Goal: Check status: Check status

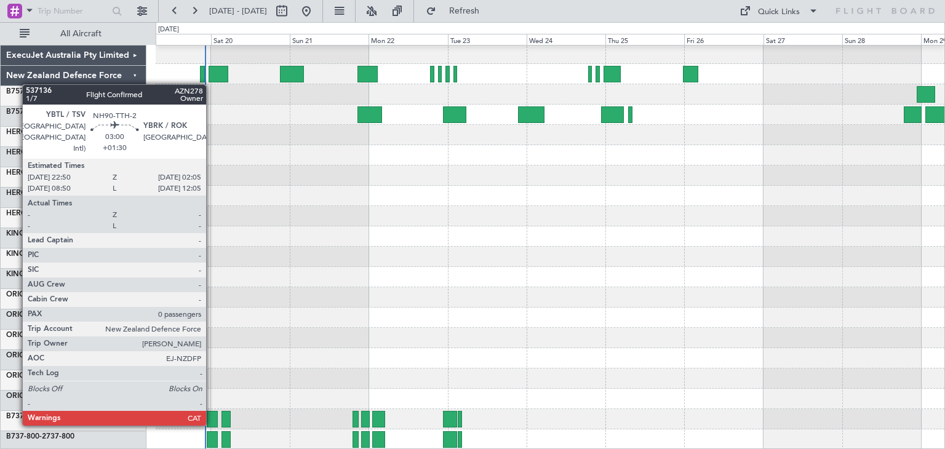
scroll to position [103, 0]
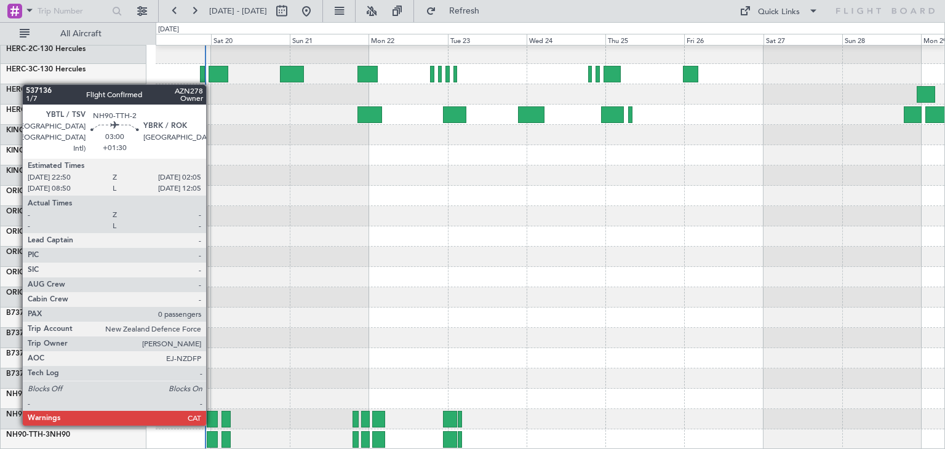
click at [254, 217] on div at bounding box center [550, 216] width 789 height 20
click at [225, 116] on div at bounding box center [550, 115] width 789 height 20
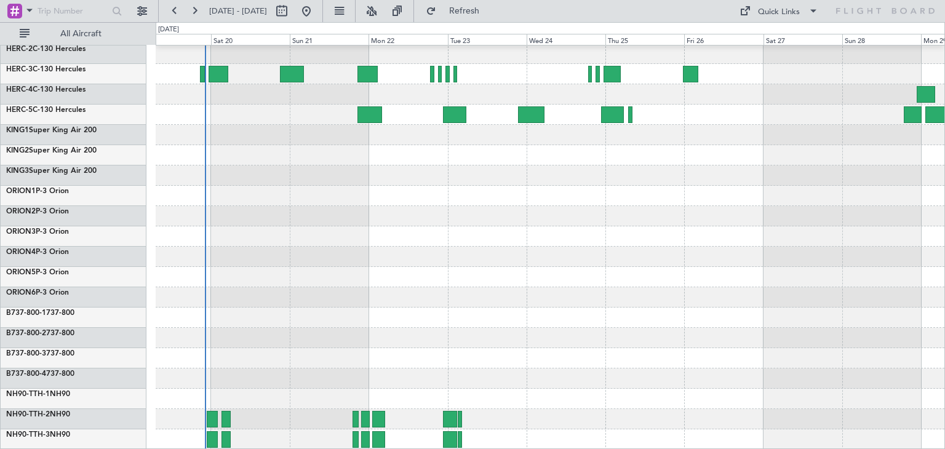
scroll to position [0, 0]
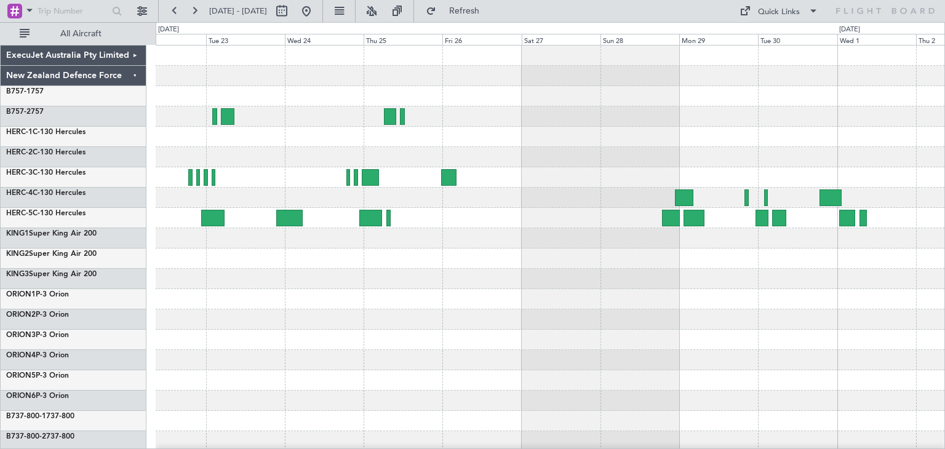
click at [543, 310] on div at bounding box center [550, 300] width 789 height 508
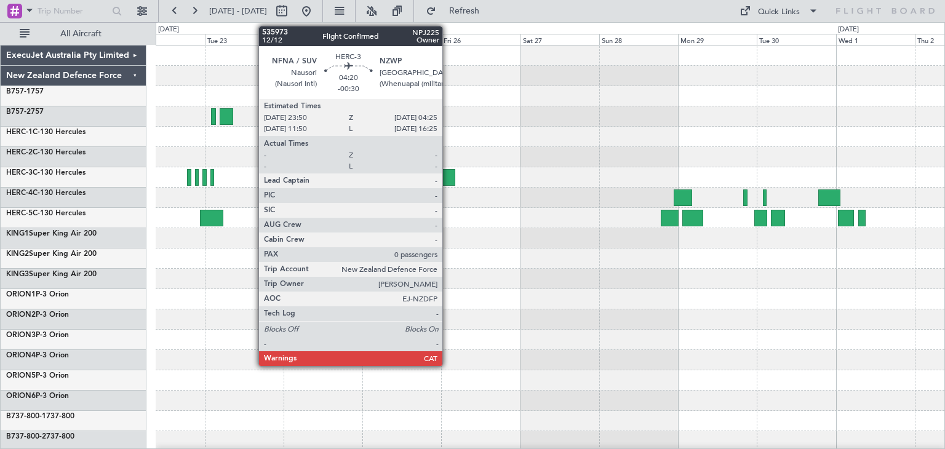
click at [448, 173] on div at bounding box center [447, 177] width 15 height 17
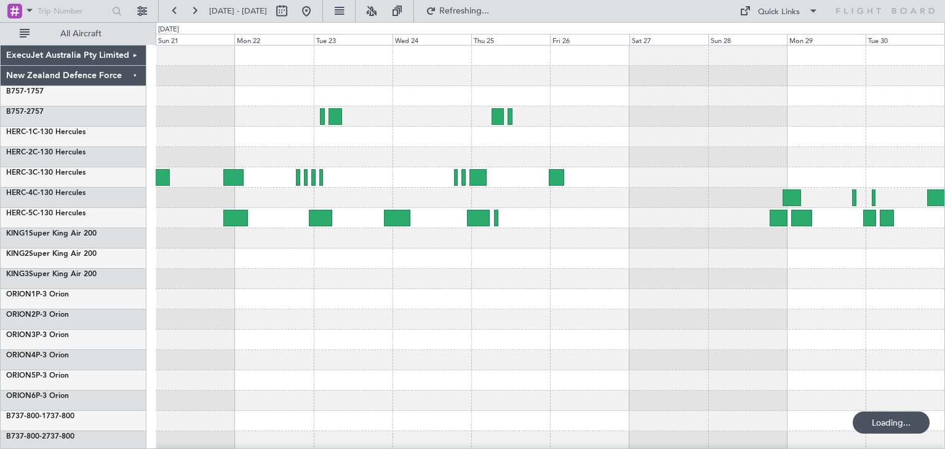
click at [534, 343] on div at bounding box center [550, 340] width 789 height 20
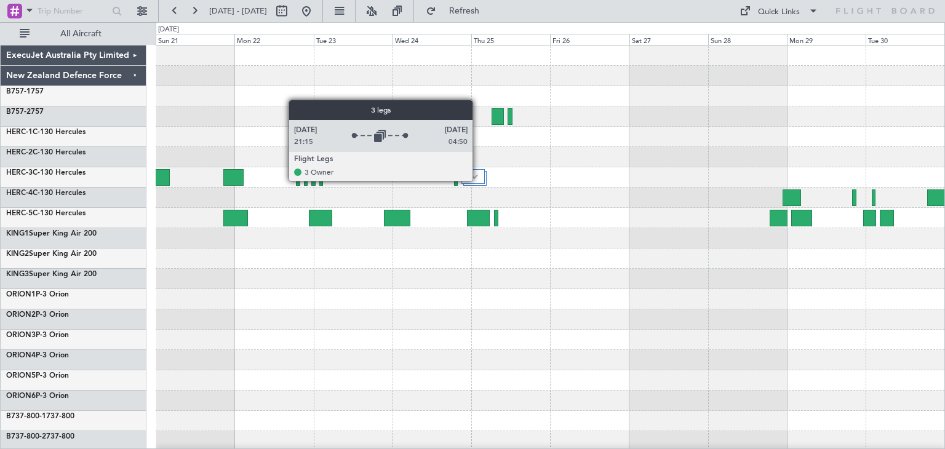
click at [478, 180] on div at bounding box center [472, 176] width 23 height 15
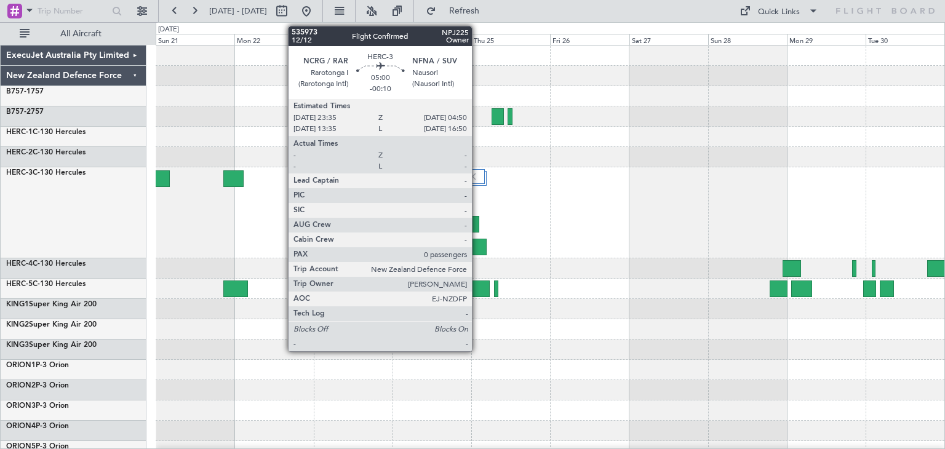
click at [477, 242] on div at bounding box center [478, 247] width 18 height 17
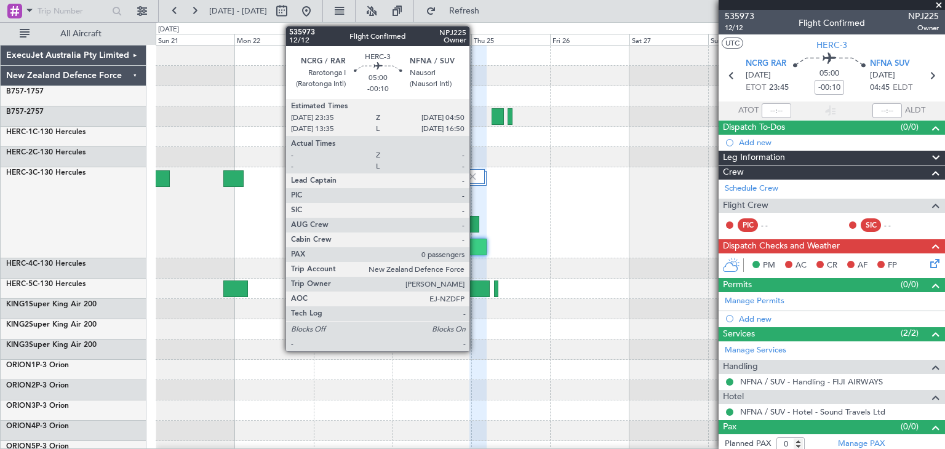
click at [475, 244] on div at bounding box center [478, 247] width 18 height 17
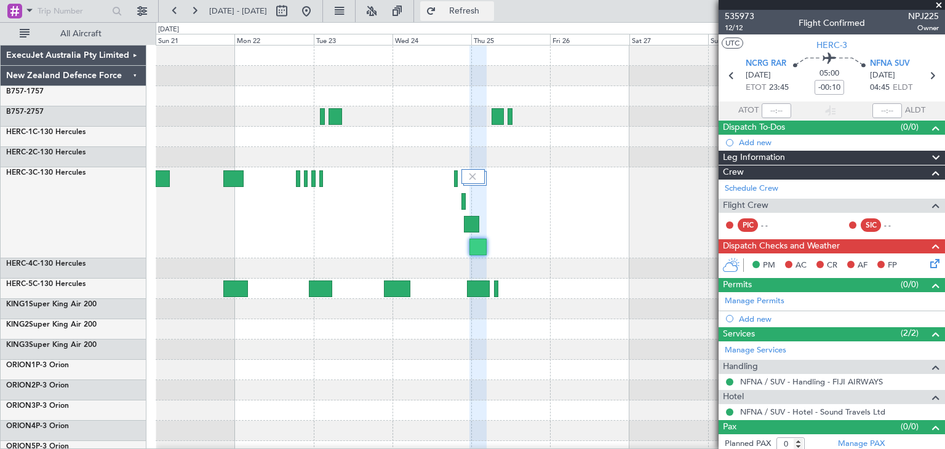
click at [490, 8] on span "Refresh" at bounding box center [465, 11] width 52 height 9
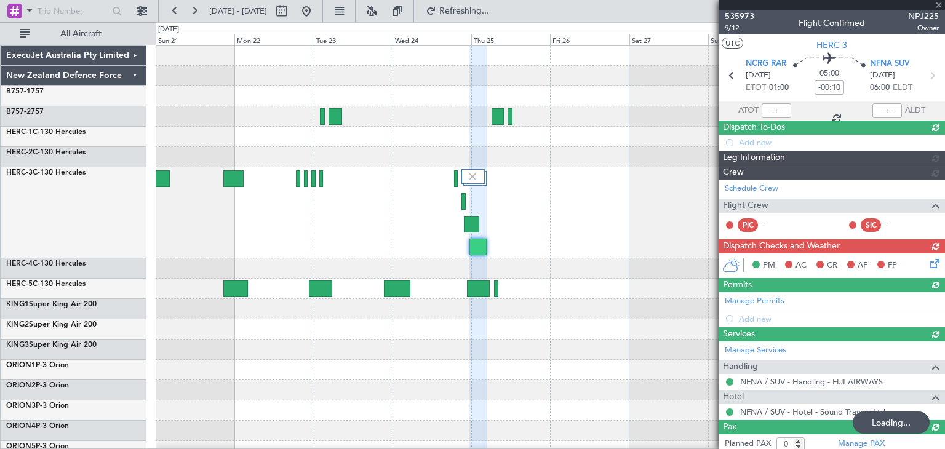
click at [938, 3] on div at bounding box center [832, 5] width 226 height 10
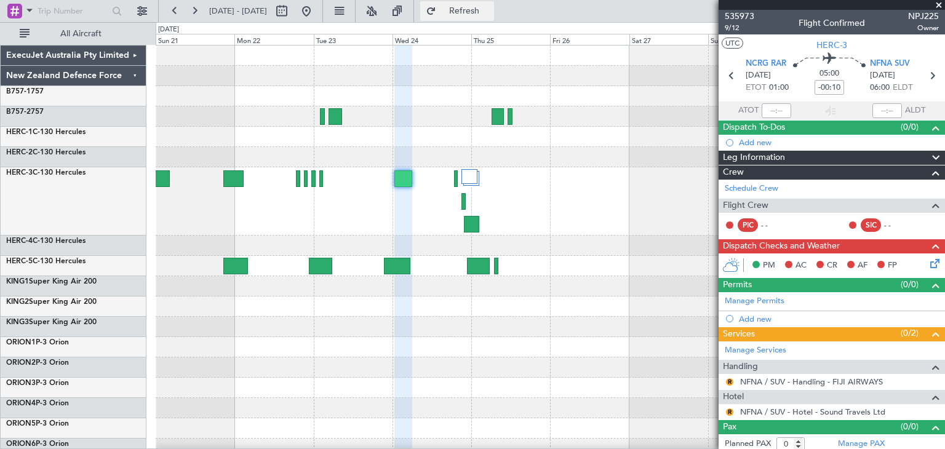
click at [494, 1] on button "Refresh" at bounding box center [457, 11] width 74 height 20
drag, startPoint x: 936, startPoint y: 4, endPoint x: 924, endPoint y: 8, distance: 12.3
click at [937, 4] on span at bounding box center [939, 5] width 12 height 11
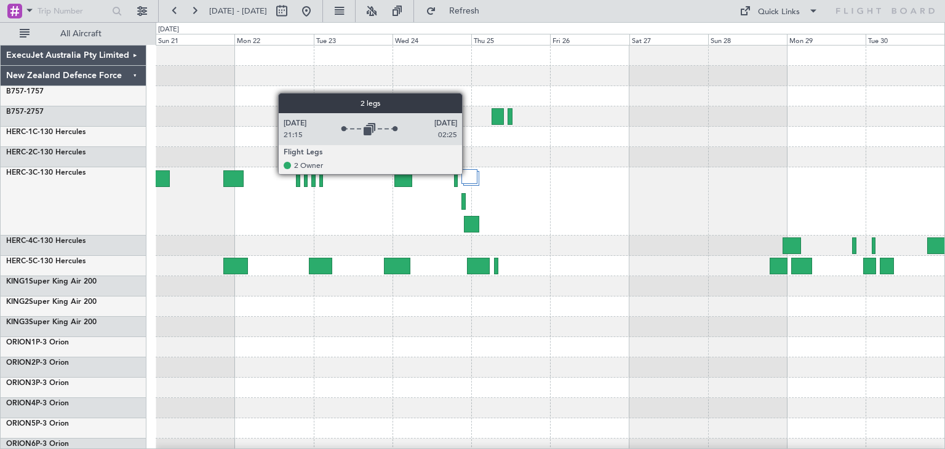
click at [468, 174] on div at bounding box center [468, 176] width 15 height 15
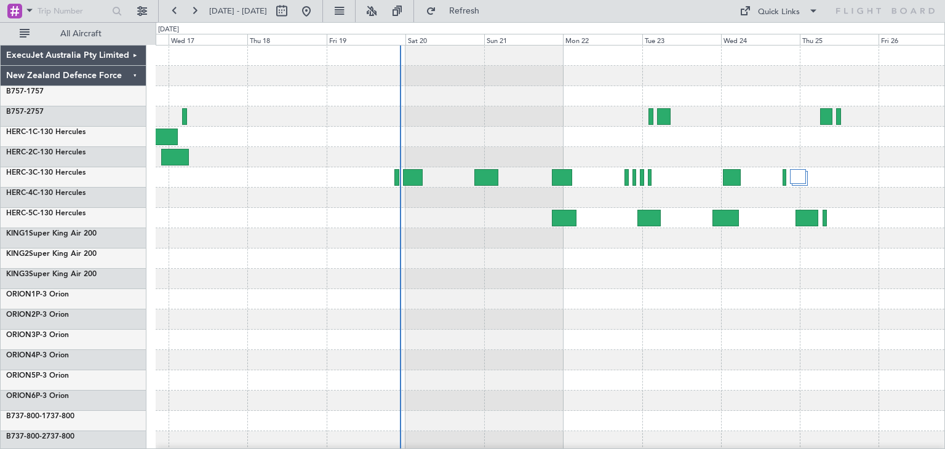
click at [627, 365] on div at bounding box center [550, 300] width 789 height 508
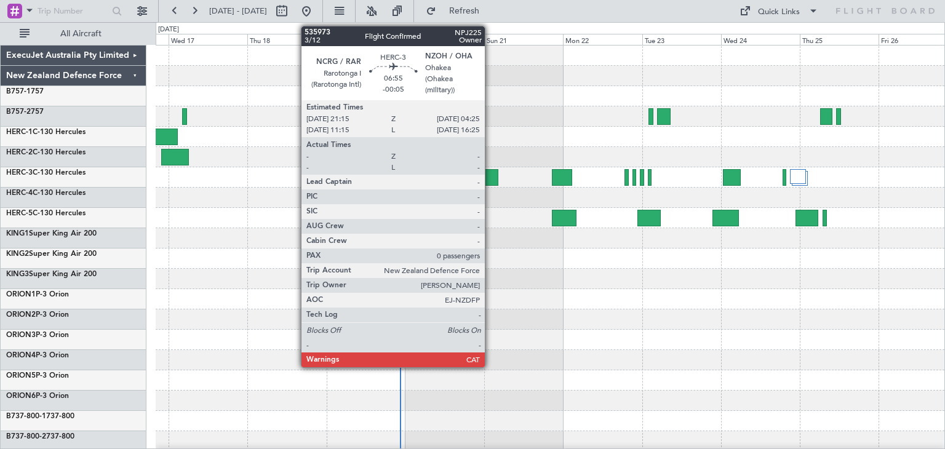
click at [490, 172] on div at bounding box center [486, 177] width 24 height 17
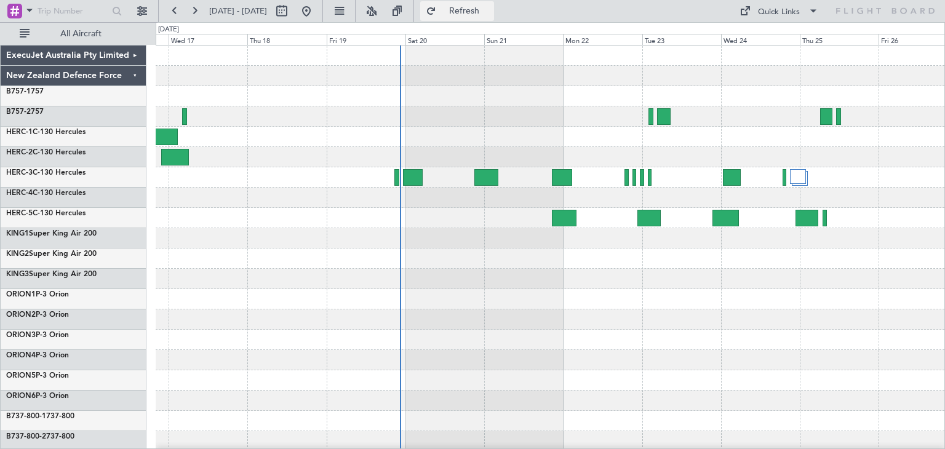
click at [490, 12] on span "Refresh" at bounding box center [465, 11] width 52 height 9
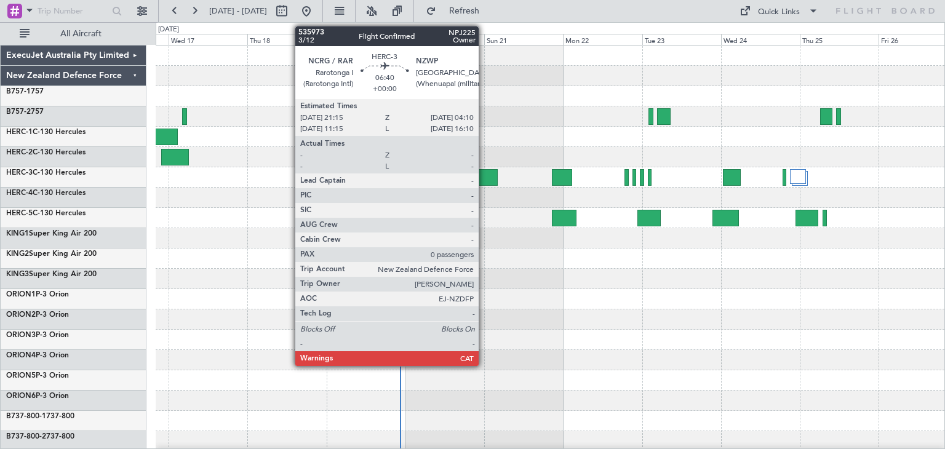
click at [484, 177] on div at bounding box center [485, 177] width 23 height 17
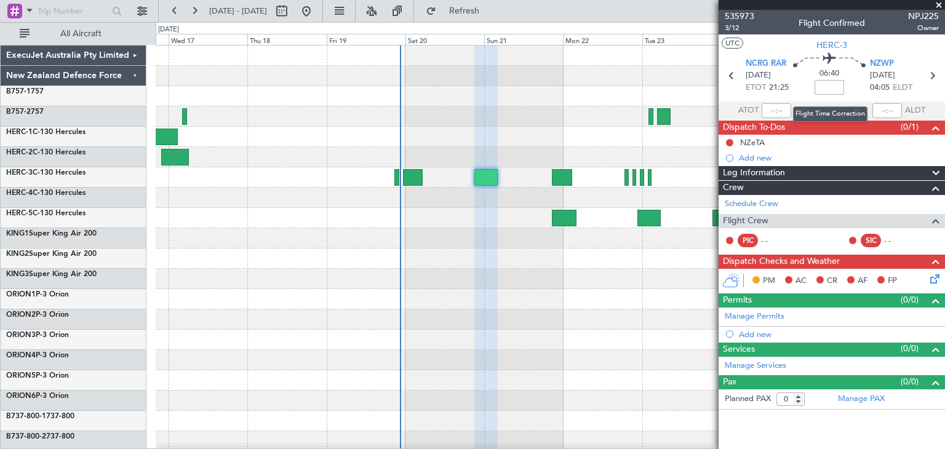
click at [832, 86] on input at bounding box center [830, 87] width 30 height 15
click at [817, 87] on input "+00:00" at bounding box center [830, 87] width 30 height 15
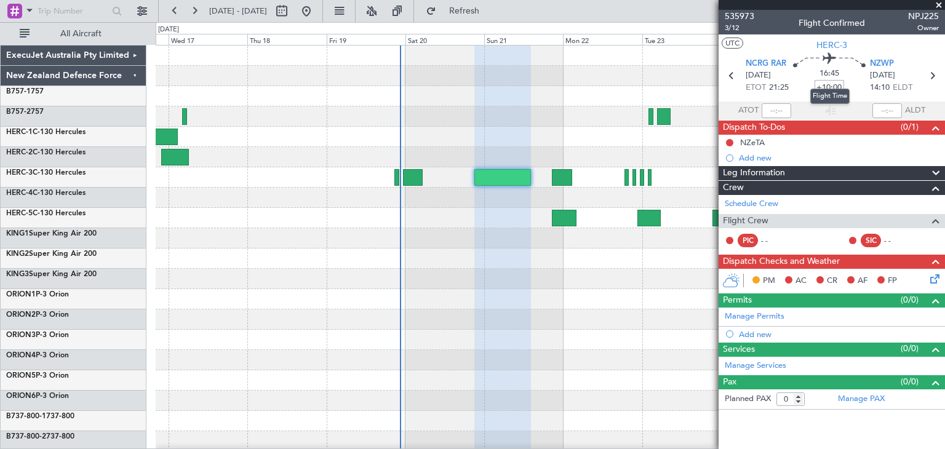
type input "+10:00"
click at [849, 92] on div "Flight Time" at bounding box center [829, 96] width 39 height 15
type input "+00:00"
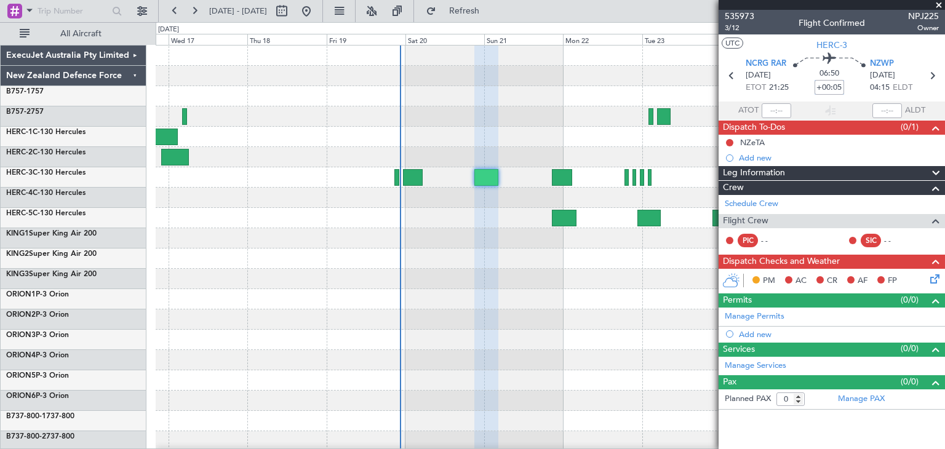
type input "+00:05"
click at [940, 4] on span at bounding box center [939, 5] width 12 height 11
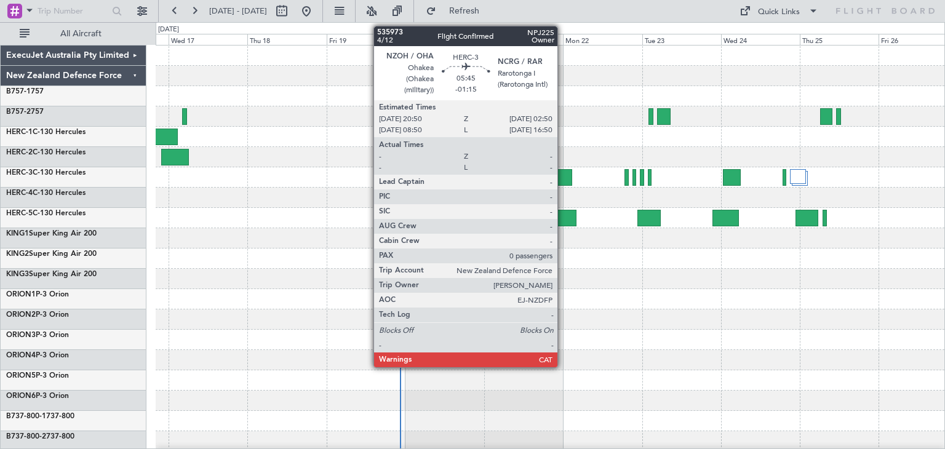
click at [563, 175] on div at bounding box center [562, 177] width 20 height 17
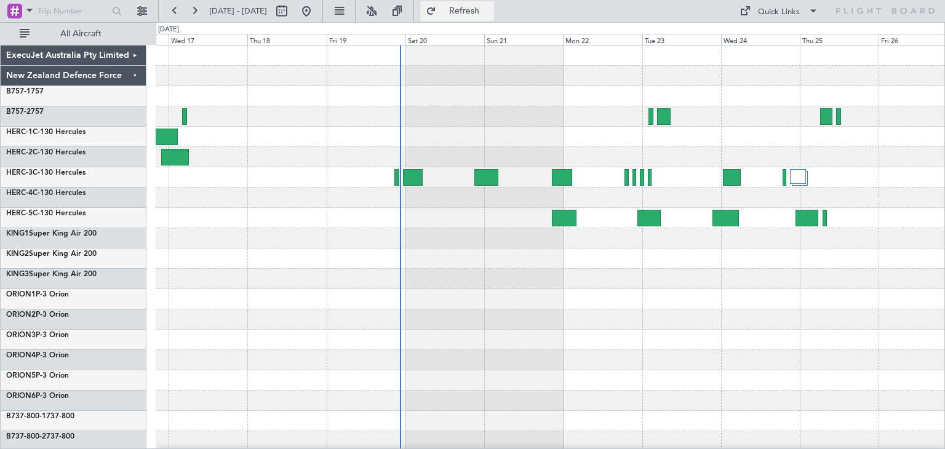
click at [494, 4] on button "Refresh" at bounding box center [457, 11] width 74 height 20
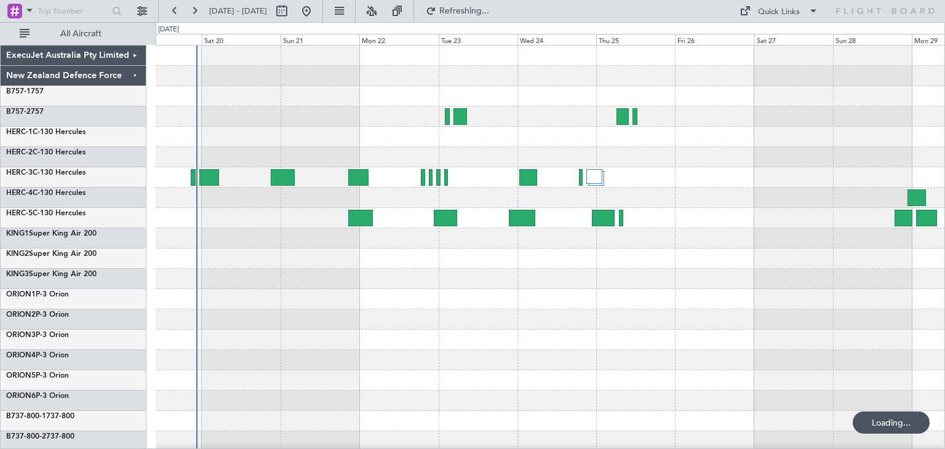
click at [466, 334] on div at bounding box center [550, 300] width 789 height 508
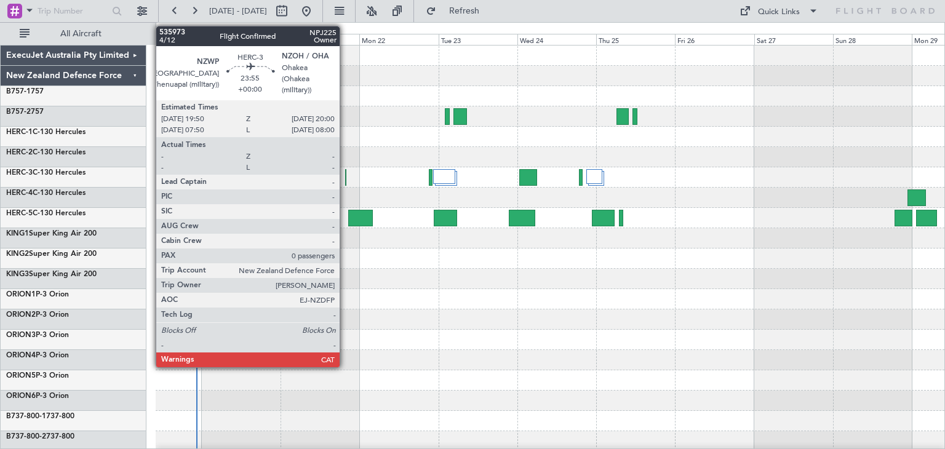
click at [345, 181] on div at bounding box center [345, 177] width 1 height 17
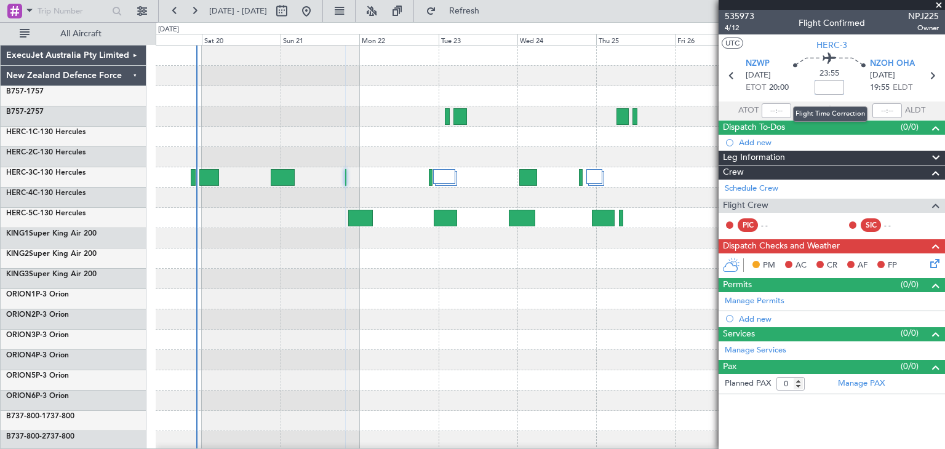
click at [828, 85] on input at bounding box center [830, 87] width 30 height 15
click at [345, 176] on div at bounding box center [550, 177] width 789 height 20
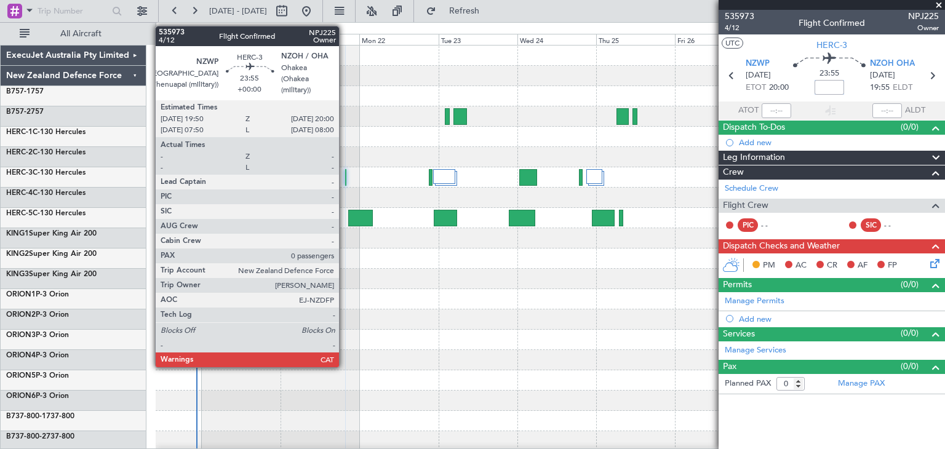
click at [345, 177] on div at bounding box center [345, 177] width 1 height 17
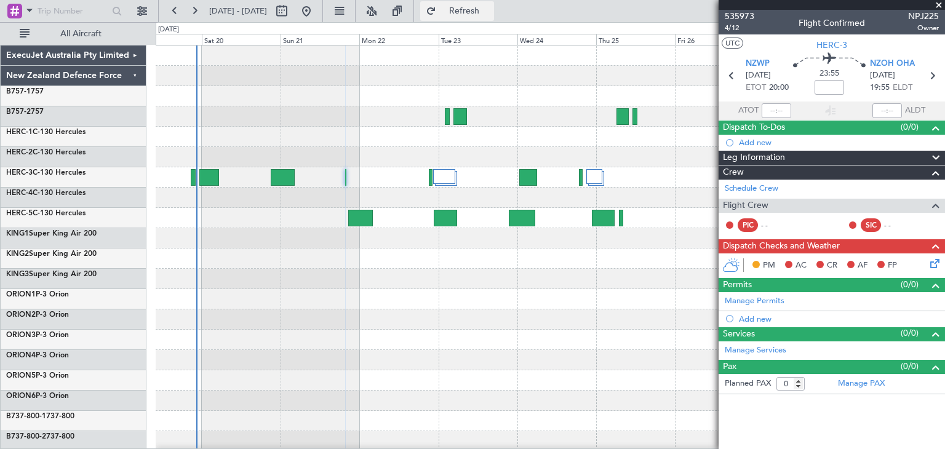
click at [474, 7] on button "Refresh" at bounding box center [457, 11] width 74 height 20
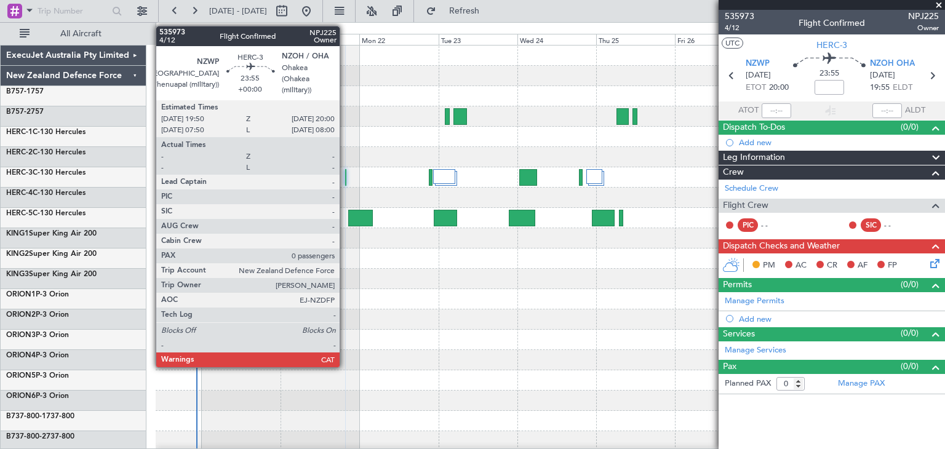
click at [345, 177] on div at bounding box center [345, 177] width 1 height 17
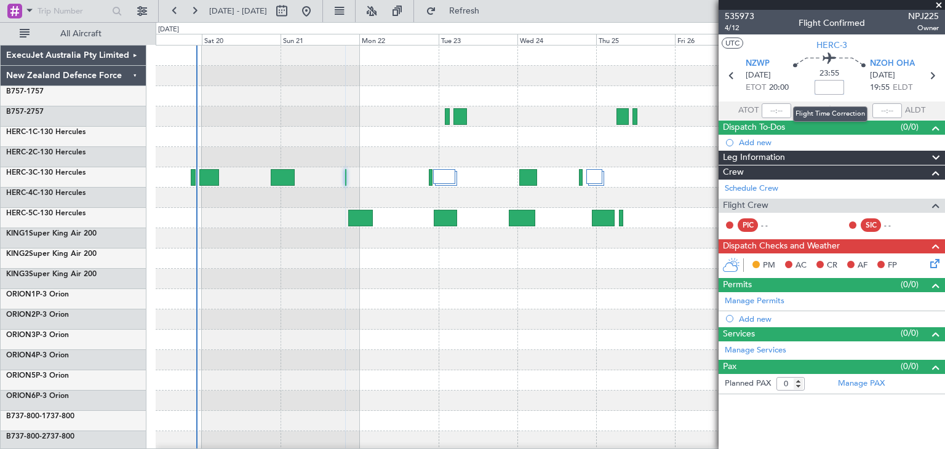
click at [825, 86] on input at bounding box center [830, 87] width 30 height 15
type input "+00:00"
drag, startPoint x: 817, startPoint y: 87, endPoint x: 850, endPoint y: 84, distance: 33.9
click at [850, 84] on div "23:55 +00:00" at bounding box center [829, 76] width 81 height 46
click at [939, 6] on span at bounding box center [939, 5] width 12 height 11
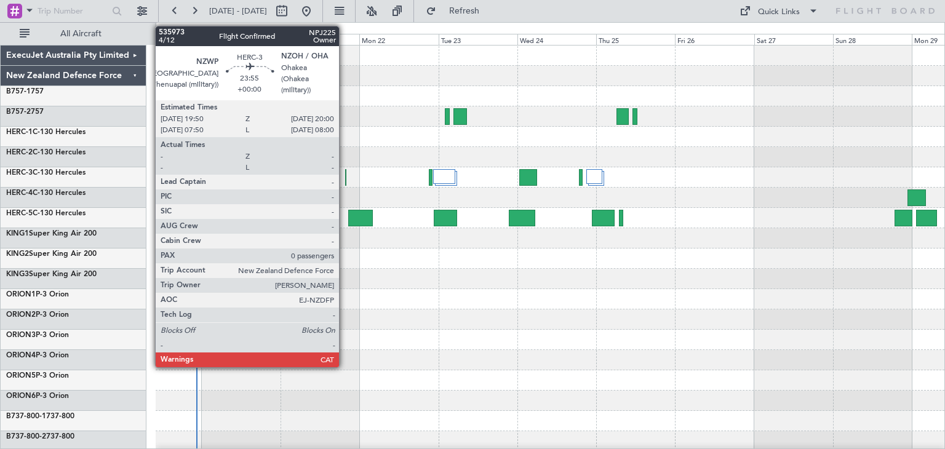
click at [345, 178] on div at bounding box center [345, 177] width 1 height 17
click at [345, 181] on div at bounding box center [345, 177] width 1 height 17
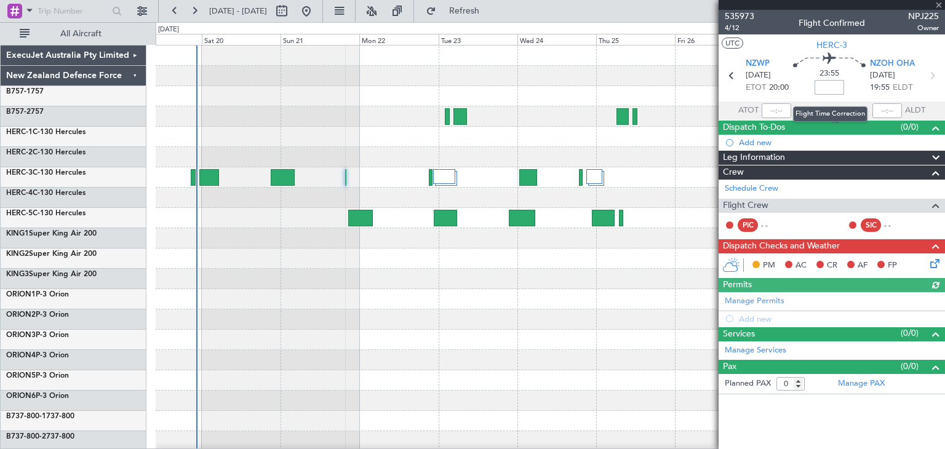
click at [829, 87] on input at bounding box center [830, 87] width 30 height 15
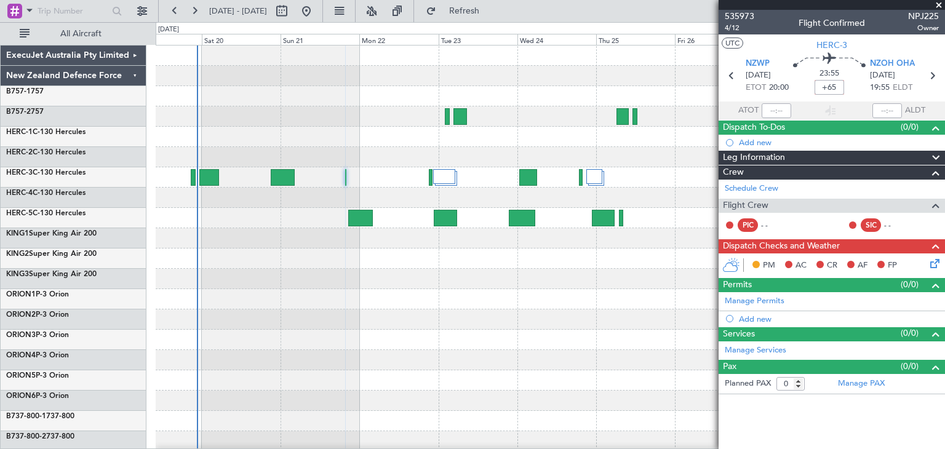
type input "+01:05"
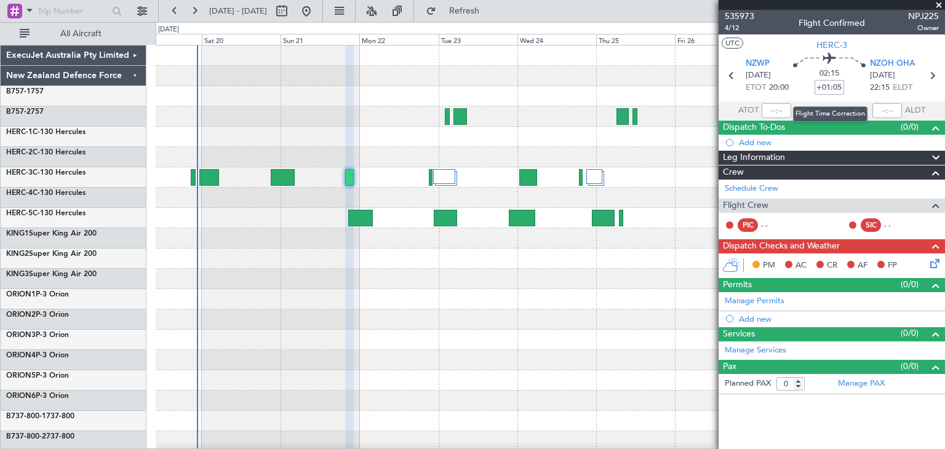
drag, startPoint x: 819, startPoint y: 89, endPoint x: 841, endPoint y: 84, distance: 22.7
click at [841, 84] on input "+01:05" at bounding box center [830, 87] width 30 height 15
type input "+00:00"
click at [937, 3] on span at bounding box center [939, 5] width 12 height 11
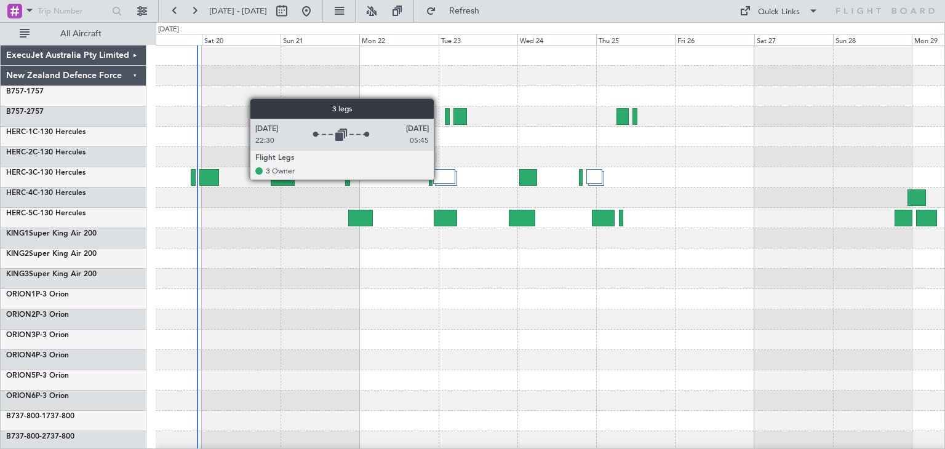
click at [439, 179] on div at bounding box center [444, 176] width 22 height 15
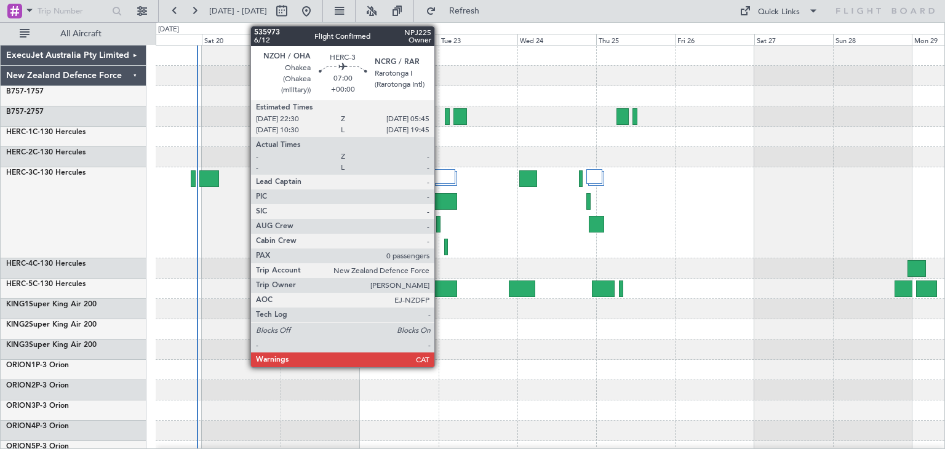
click at [440, 194] on div at bounding box center [445, 201] width 24 height 17
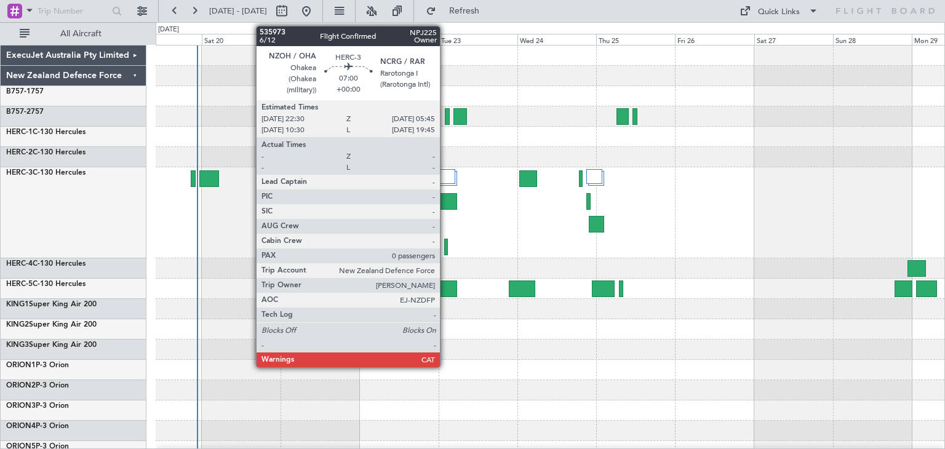
click at [445, 204] on div at bounding box center [445, 201] width 24 height 17
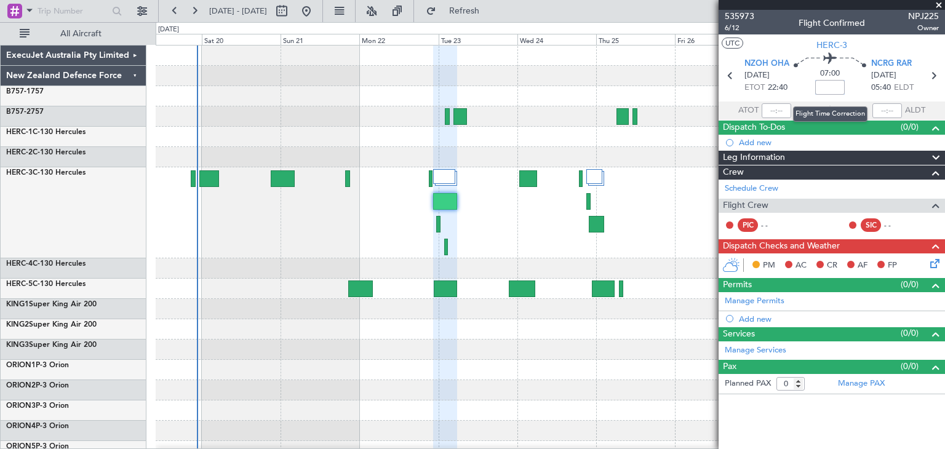
click at [829, 87] on input at bounding box center [830, 87] width 30 height 15
type input "_"
type input "-01:20"
click at [940, 4] on span at bounding box center [939, 5] width 12 height 11
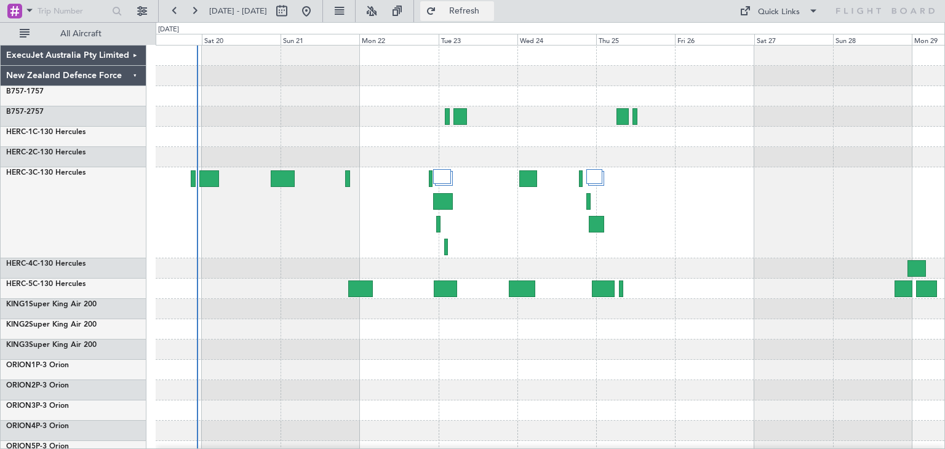
click at [490, 7] on span "Refresh" at bounding box center [465, 11] width 52 height 9
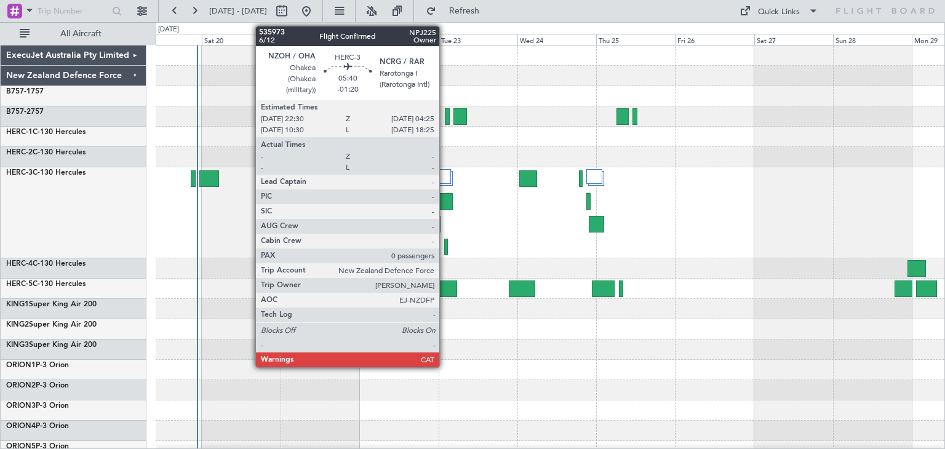
click at [445, 199] on div at bounding box center [443, 201] width 20 height 17
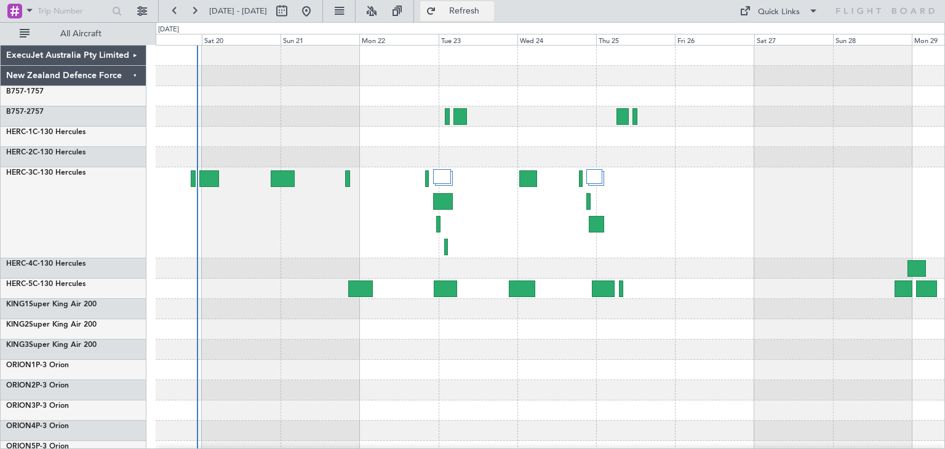
click at [490, 7] on span "Refresh" at bounding box center [465, 11] width 52 height 9
click at [492, 17] on button "Refresh" at bounding box center [457, 11] width 74 height 20
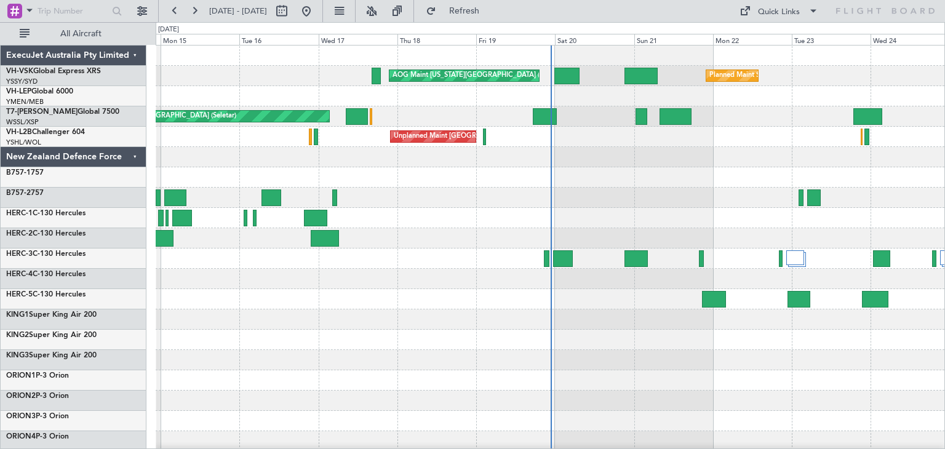
click at [133, 54] on div "ExecuJet Australia Pty Limited" at bounding box center [74, 56] width 146 height 20
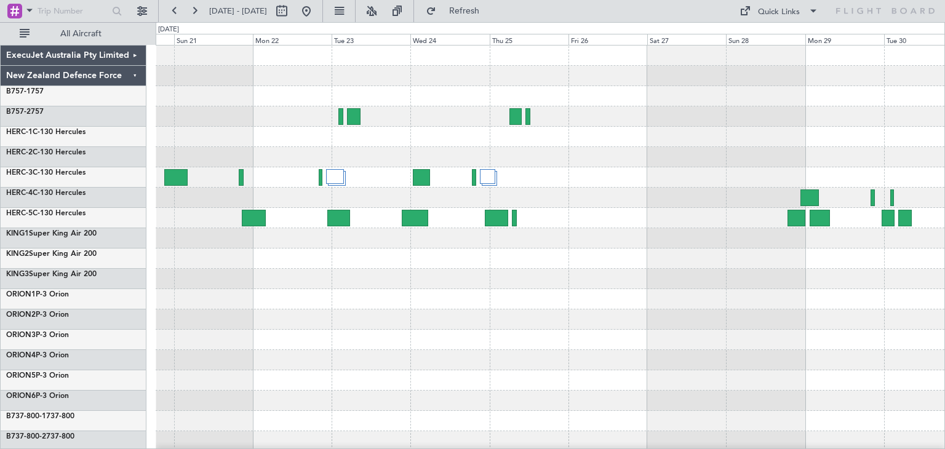
click at [236, 231] on div at bounding box center [550, 300] width 789 height 508
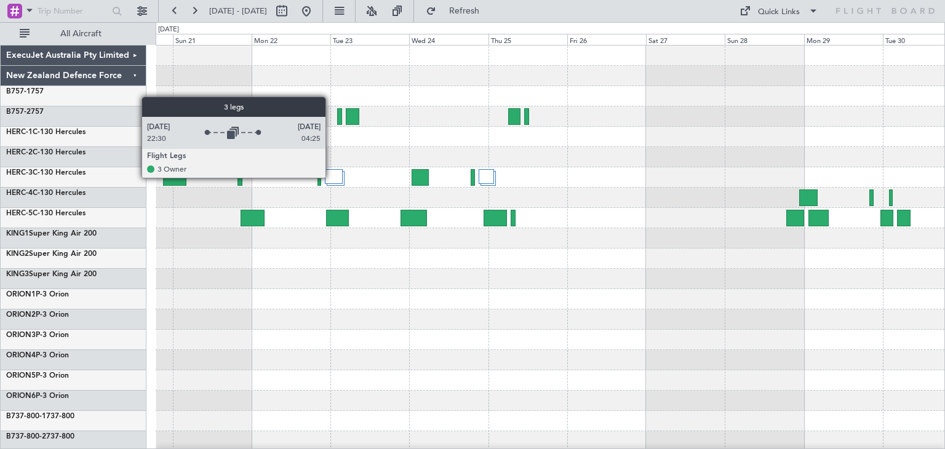
click at [331, 177] on div at bounding box center [334, 176] width 18 height 15
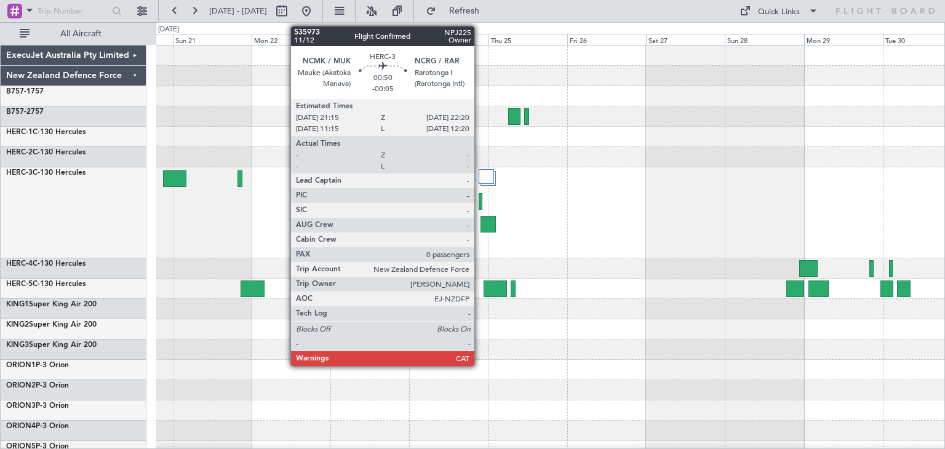
click at [480, 200] on div at bounding box center [481, 201] width 4 height 17
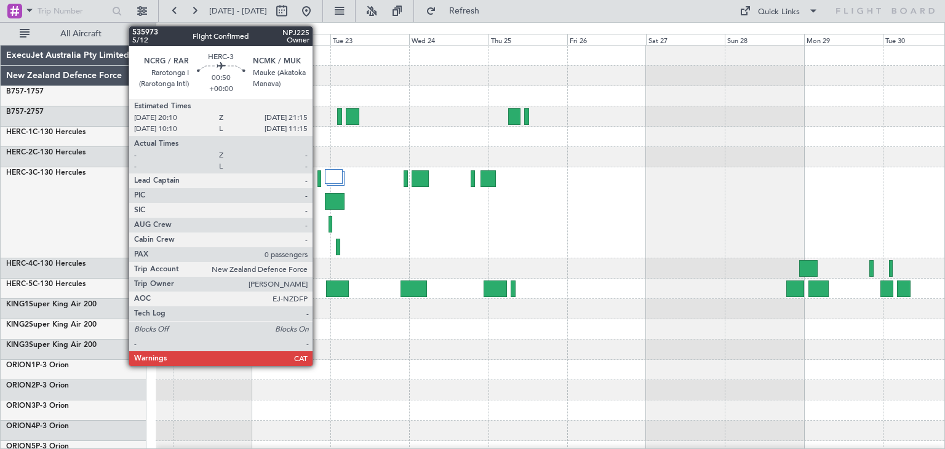
click at [318, 178] on div at bounding box center [319, 178] width 4 height 17
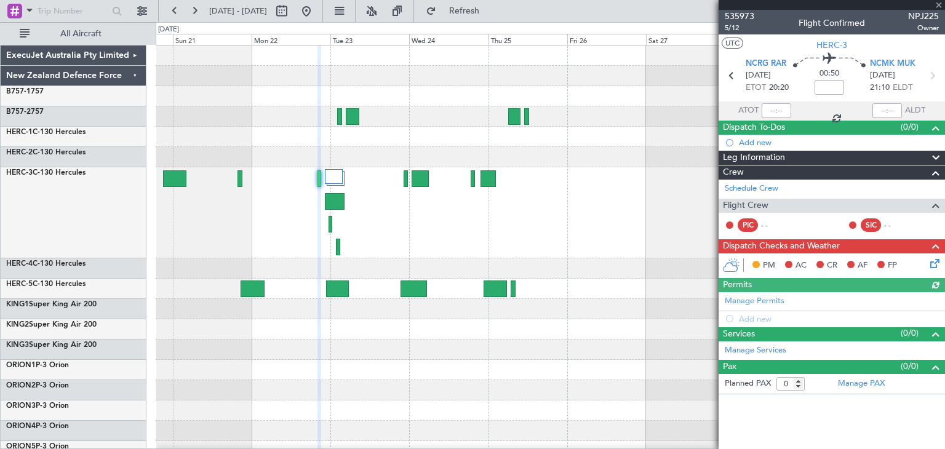
click at [940, 3] on div at bounding box center [832, 5] width 226 height 10
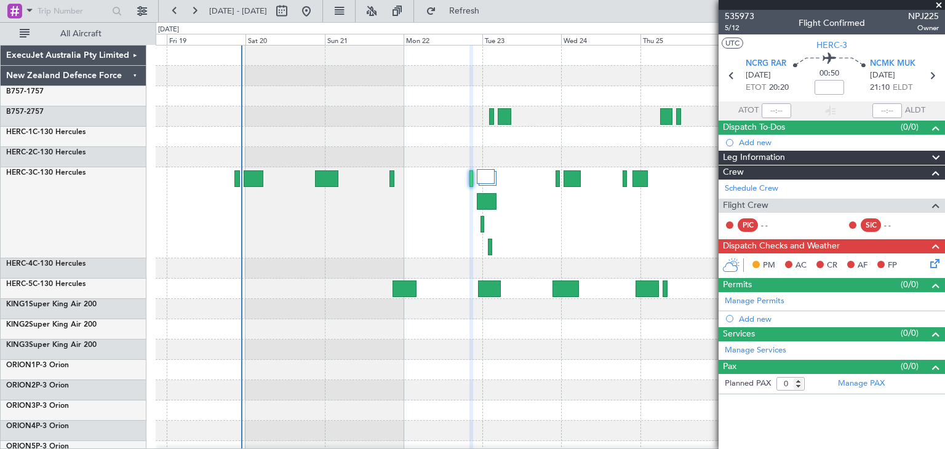
click at [361, 230] on div at bounding box center [550, 212] width 789 height 91
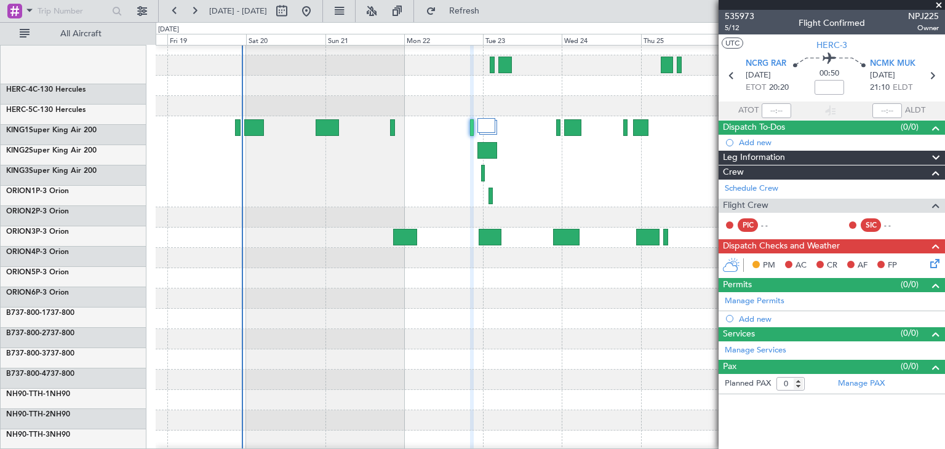
scroll to position [51, 0]
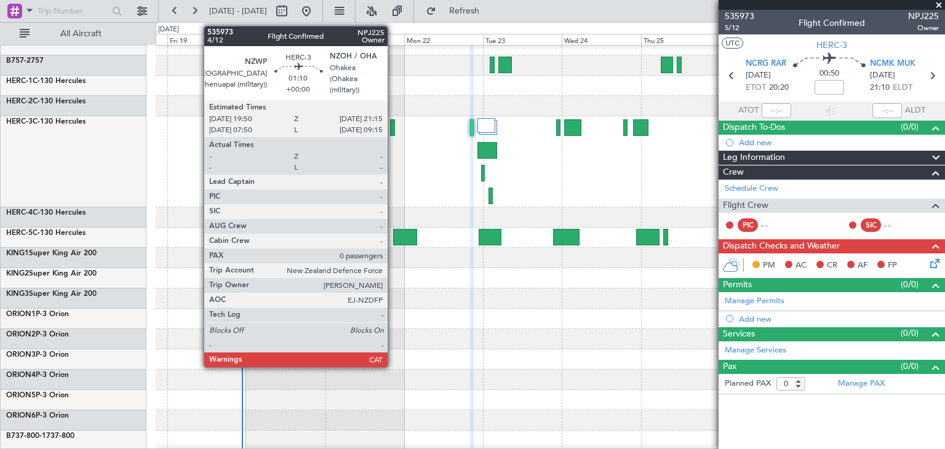
click at [393, 129] on div at bounding box center [392, 127] width 5 height 17
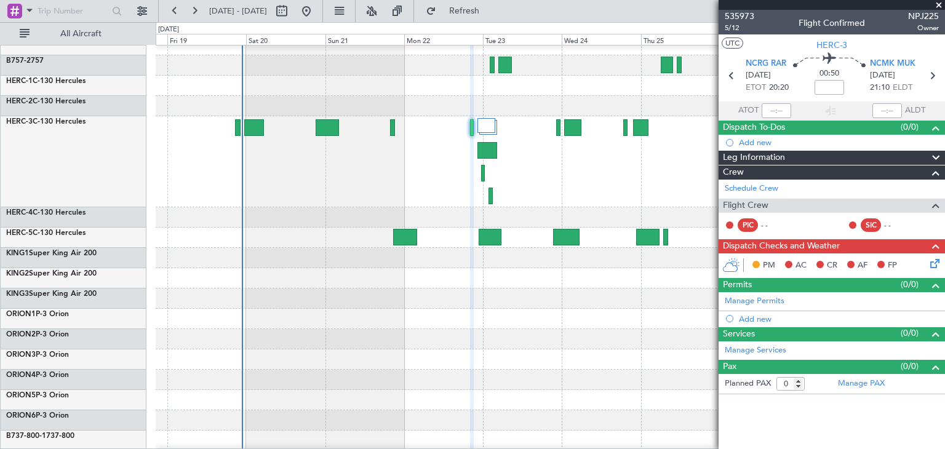
click at [941, 1] on span at bounding box center [939, 5] width 12 height 11
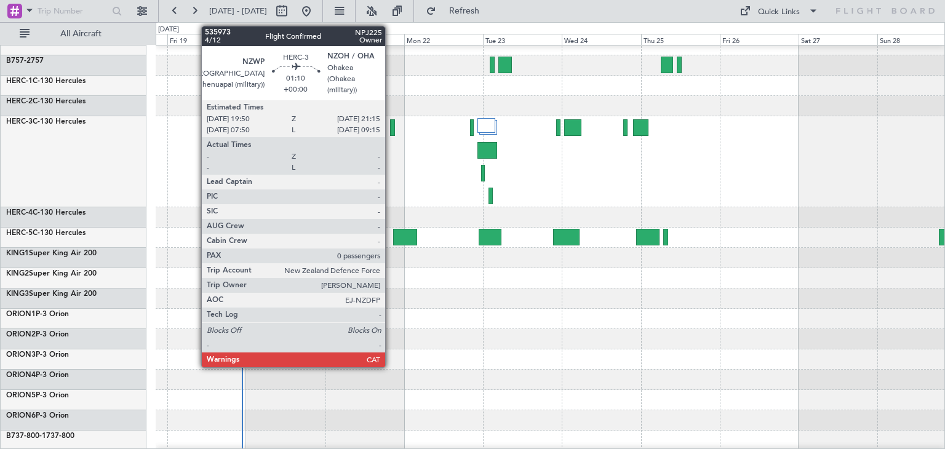
click at [391, 125] on div at bounding box center [392, 127] width 5 height 17
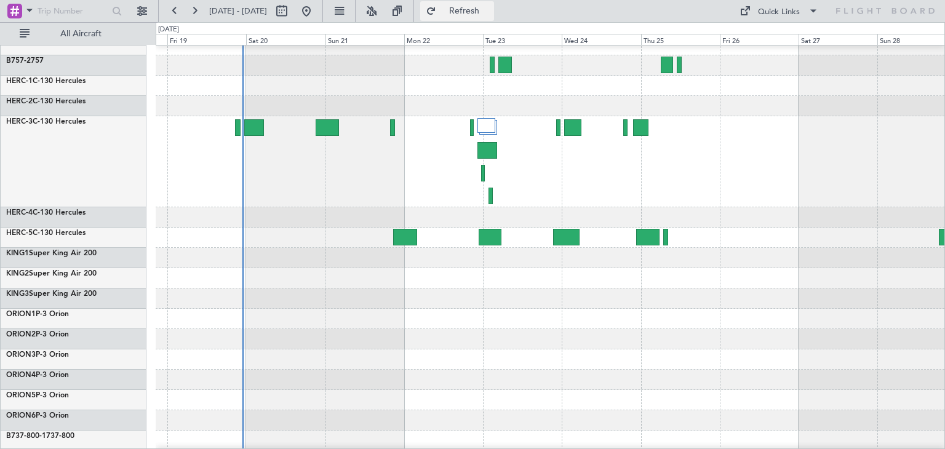
click at [490, 7] on span "Refresh" at bounding box center [465, 11] width 52 height 9
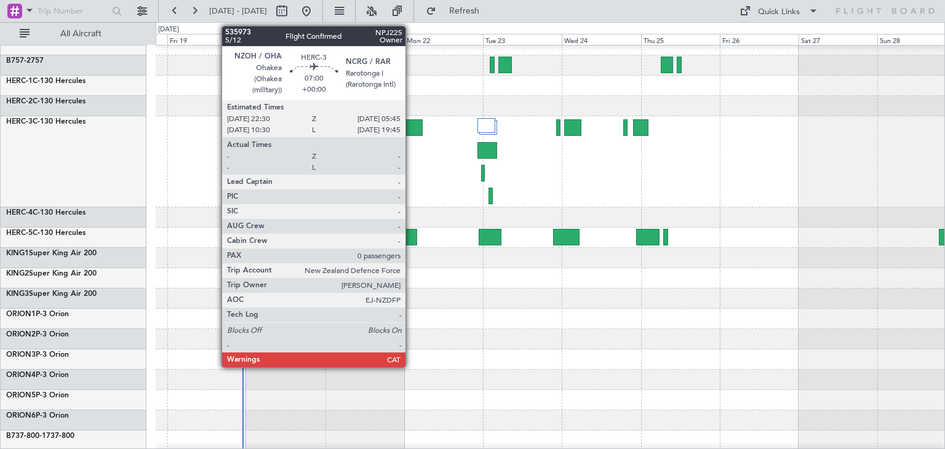
click at [411, 126] on div at bounding box center [411, 127] width 24 height 17
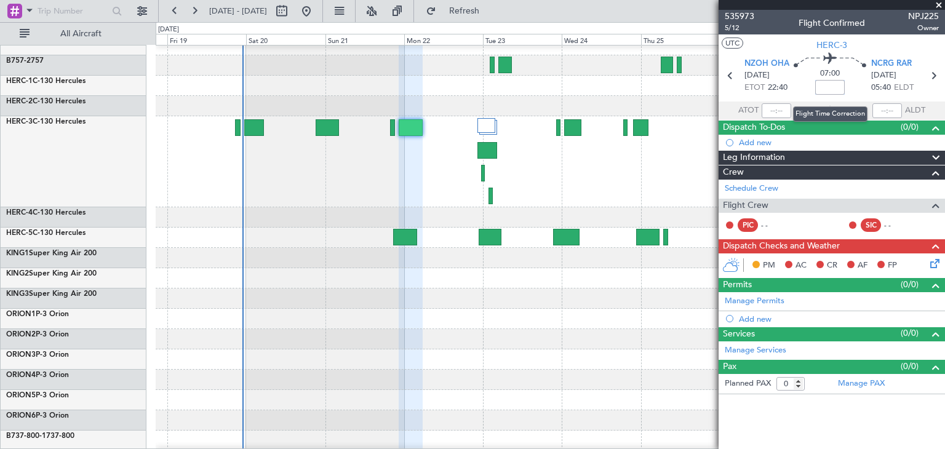
click at [829, 84] on input at bounding box center [830, 87] width 30 height 15
type input "+00:00"
drag, startPoint x: 818, startPoint y: 89, endPoint x: 844, endPoint y: 89, distance: 26.5
click at [844, 89] on input "+00:00" at bounding box center [830, 87] width 30 height 15
type input "-00:00"
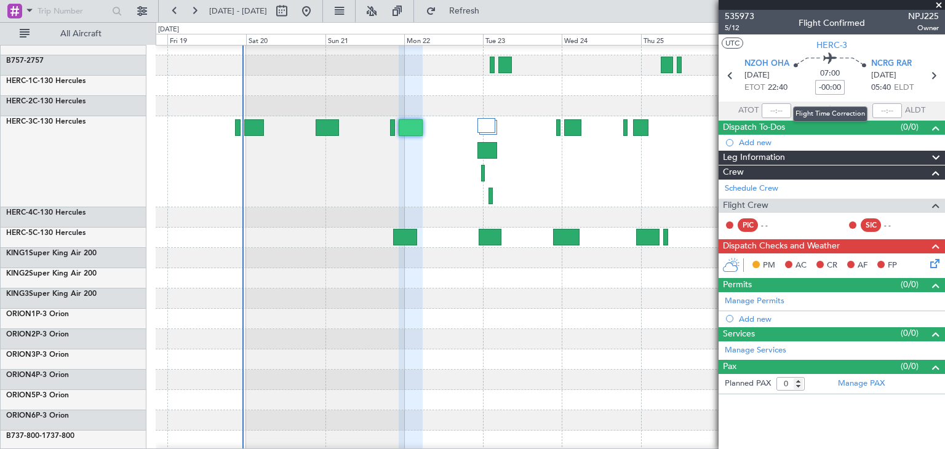
drag, startPoint x: 819, startPoint y: 86, endPoint x: 843, endPoint y: 87, distance: 24.0
click at [843, 87] on input "-00:00" at bounding box center [830, 87] width 30 height 15
type input "-01:20"
click at [937, 7] on span at bounding box center [939, 5] width 12 height 11
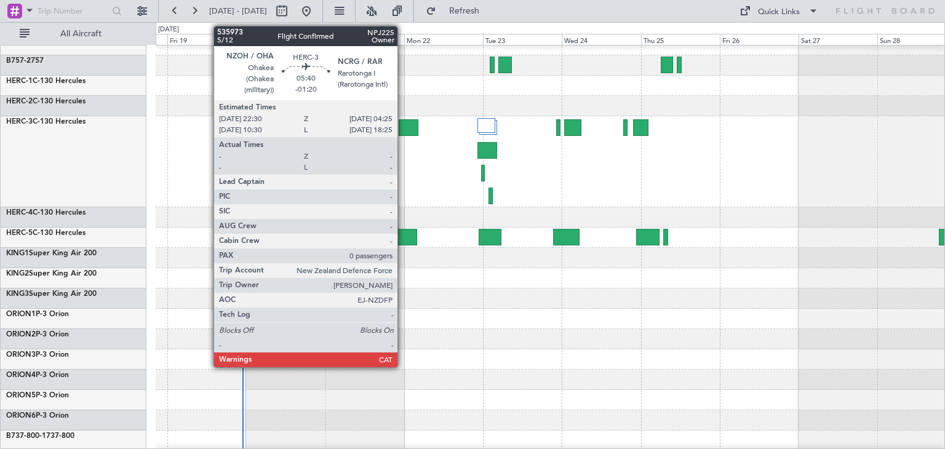
click at [403, 122] on div at bounding box center [409, 127] width 20 height 17
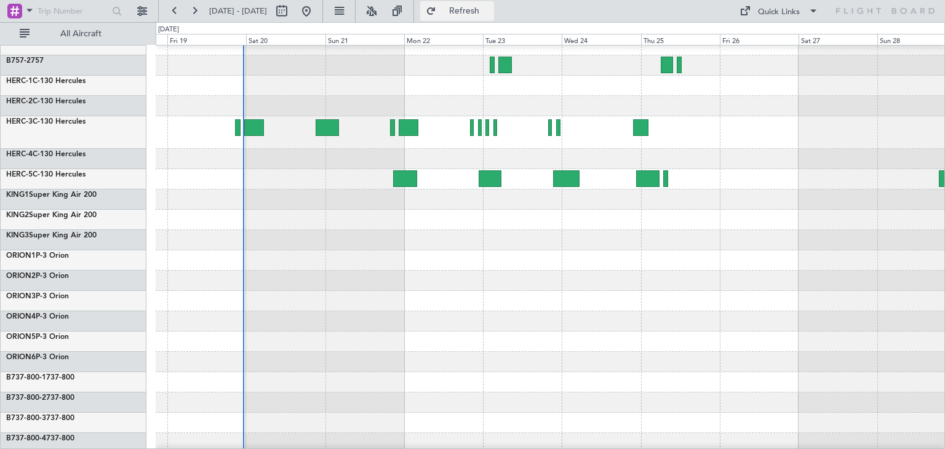
click at [489, 12] on span "Refresh" at bounding box center [465, 11] width 52 height 9
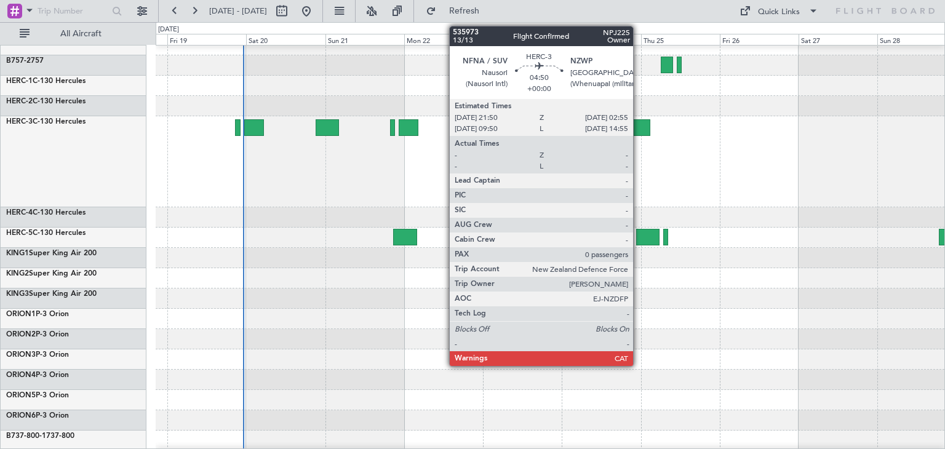
click at [639, 129] on div at bounding box center [641, 127] width 17 height 17
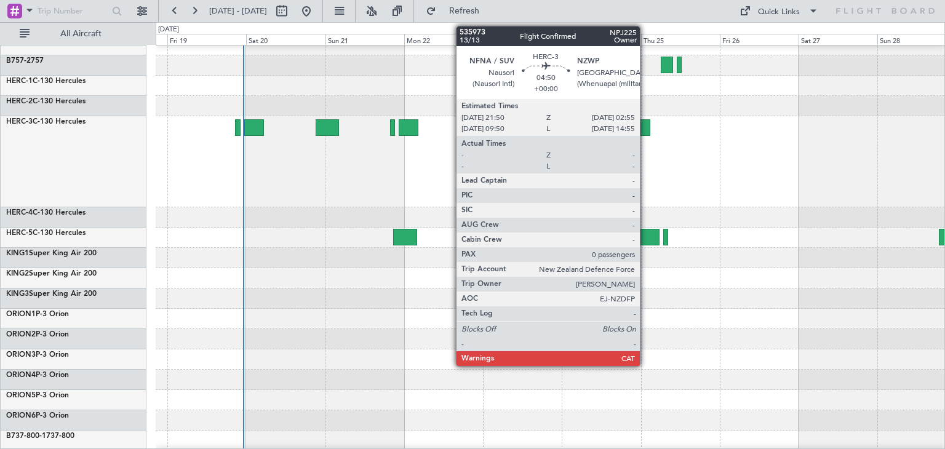
click at [645, 128] on div at bounding box center [641, 127] width 17 height 17
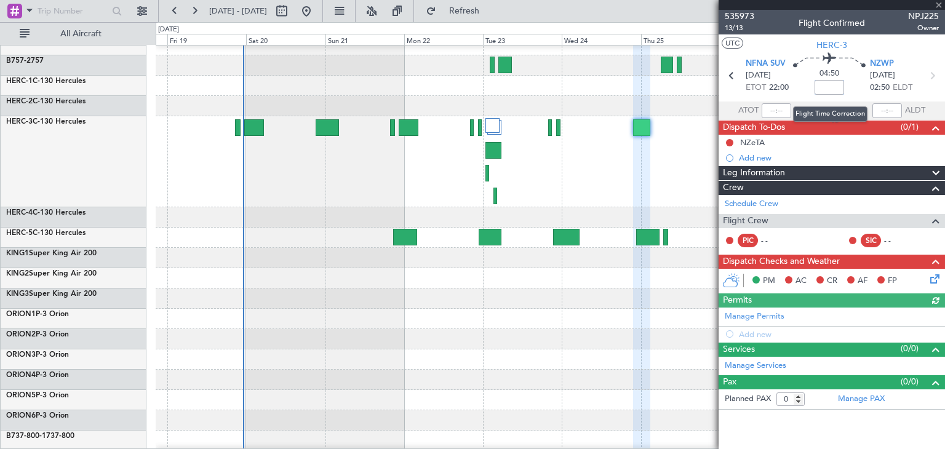
click at [832, 86] on input at bounding box center [830, 87] width 30 height 15
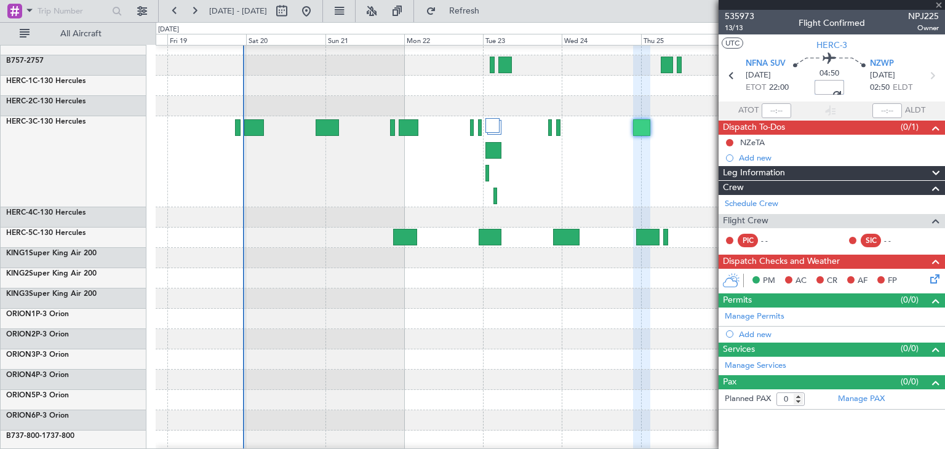
type input "+00:00"
drag, startPoint x: 817, startPoint y: 87, endPoint x: 844, endPoint y: 87, distance: 27.1
click at [844, 87] on input "+00:00" at bounding box center [830, 87] width 30 height 15
type input "-00:30"
click at [939, 3] on span at bounding box center [939, 5] width 12 height 11
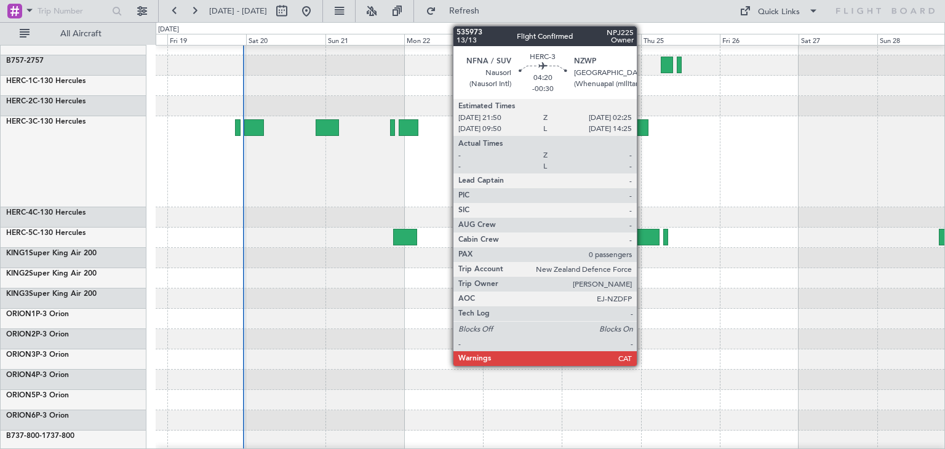
click at [642, 126] on div at bounding box center [640, 127] width 15 height 17
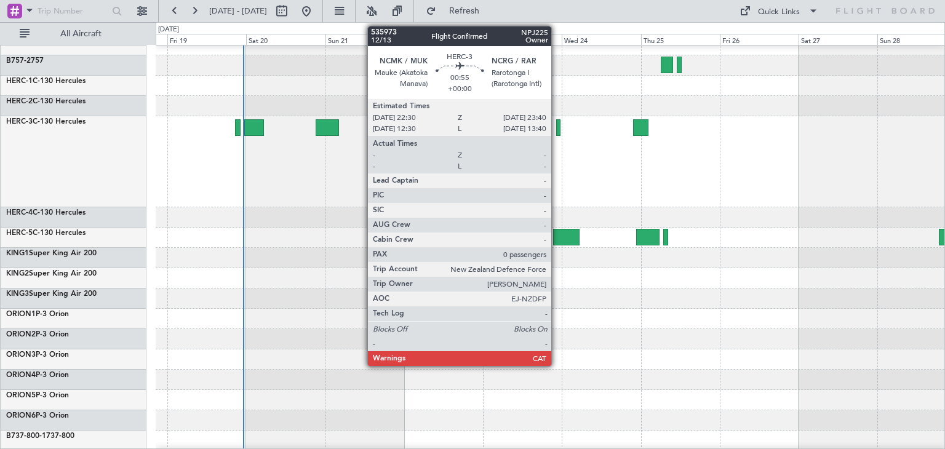
click at [557, 127] on div at bounding box center [558, 127] width 4 height 17
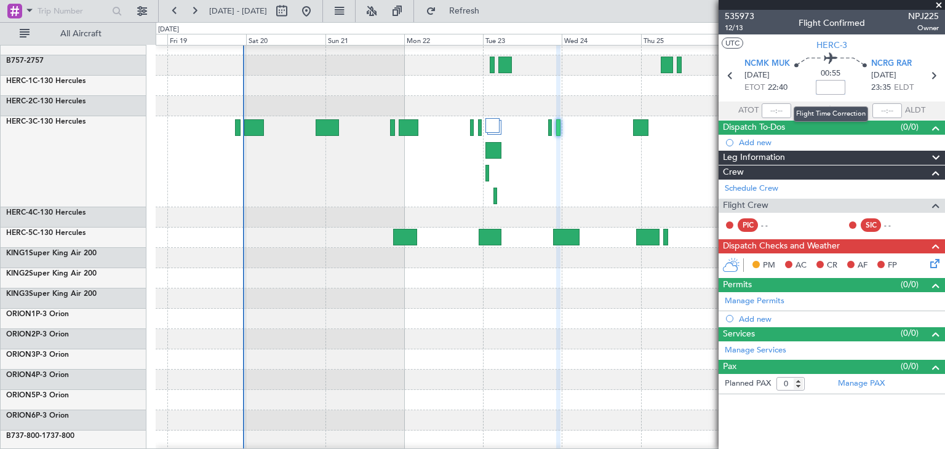
click at [826, 84] on input at bounding box center [831, 87] width 30 height 15
type input "-00:05"
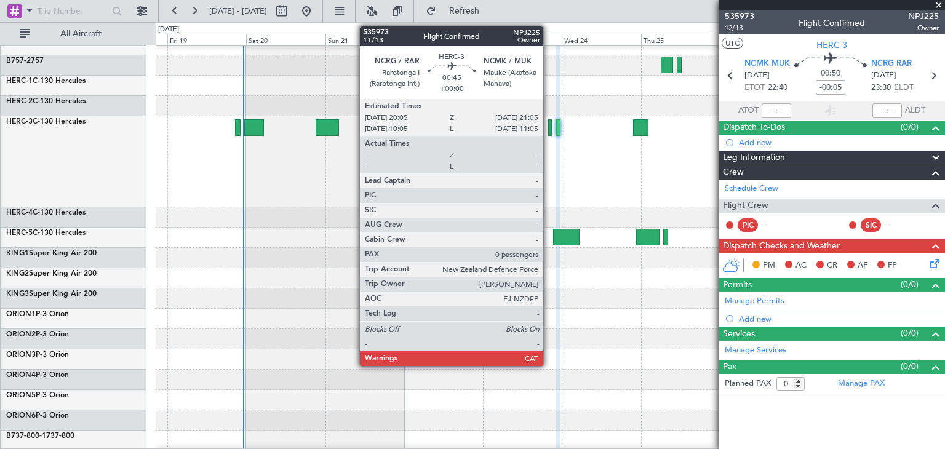
click at [549, 129] on div at bounding box center [550, 127] width 4 height 17
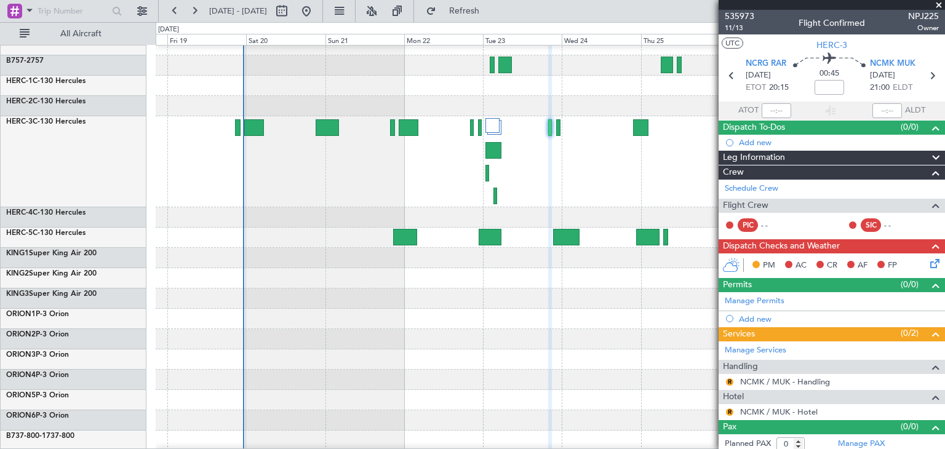
click at [938, 4] on span at bounding box center [939, 5] width 12 height 11
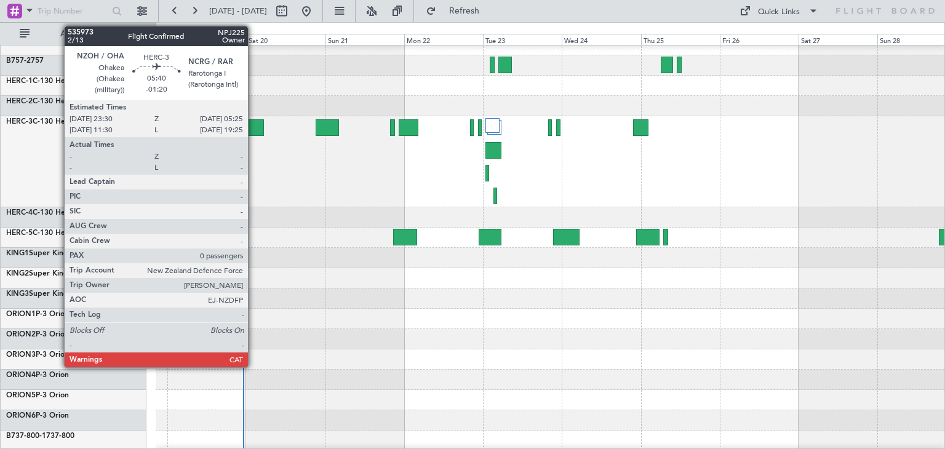
click at [254, 126] on div at bounding box center [254, 127] width 20 height 17
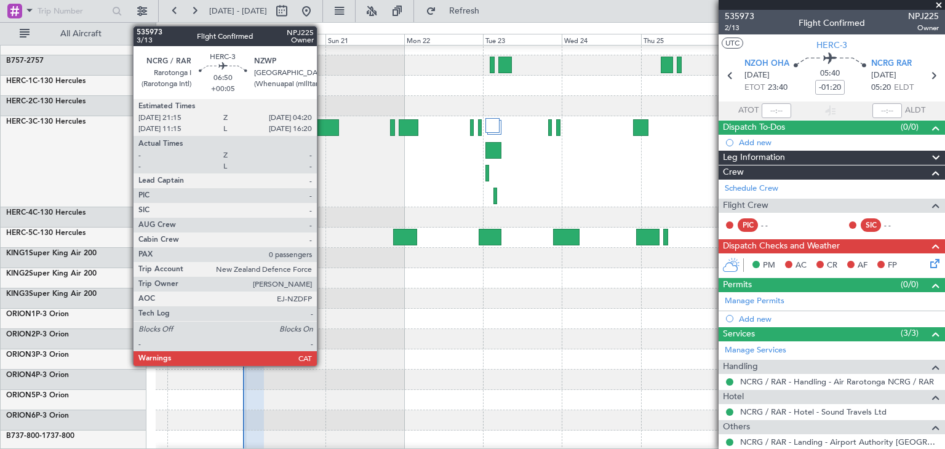
click at [322, 129] on div at bounding box center [327, 127] width 23 height 17
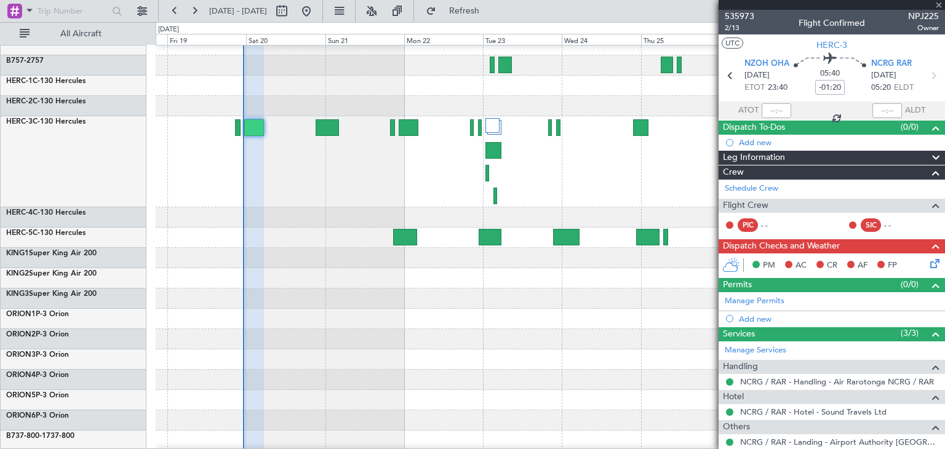
type input "+00:05"
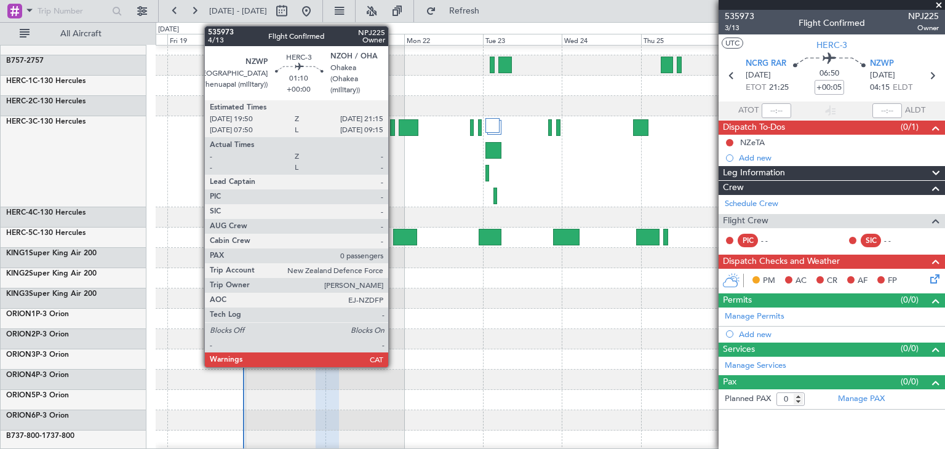
click at [394, 129] on div at bounding box center [392, 127] width 5 height 17
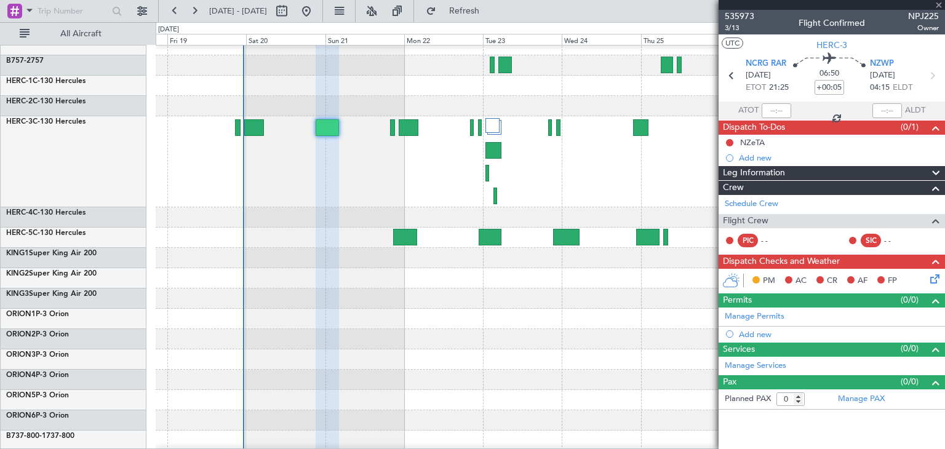
click at [391, 129] on div at bounding box center [392, 127] width 5 height 17
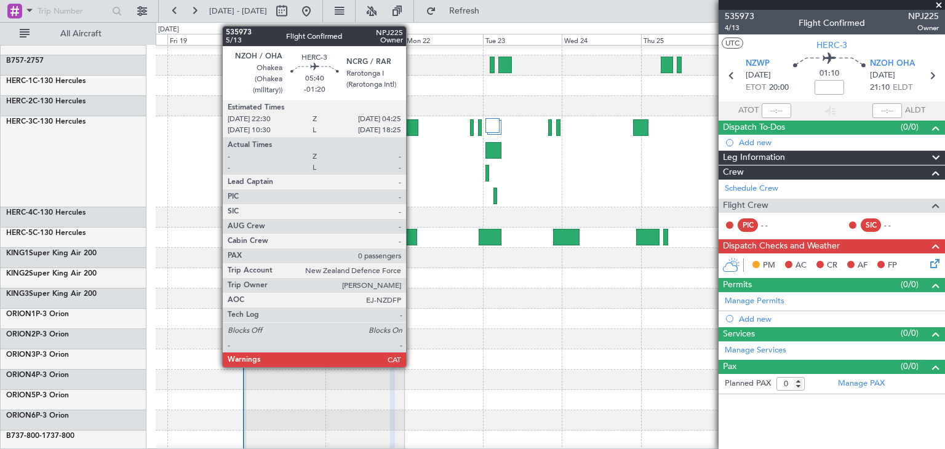
click at [412, 129] on div at bounding box center [409, 127] width 20 height 17
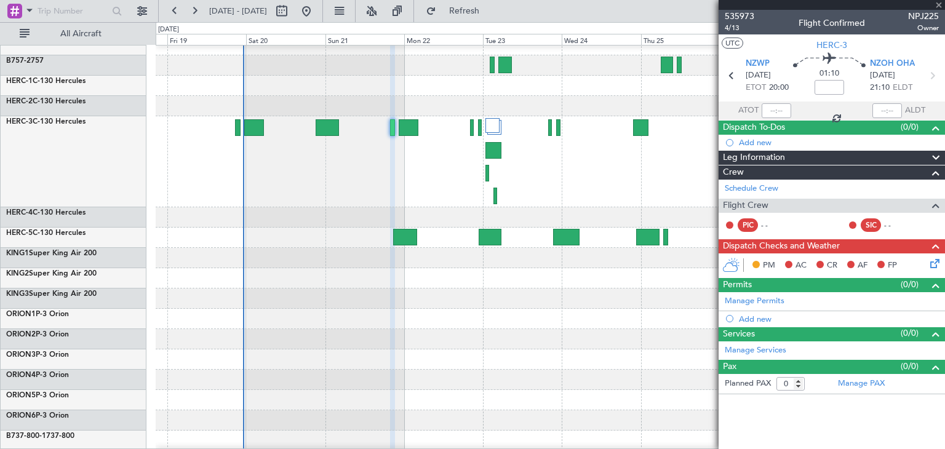
type input "-01:20"
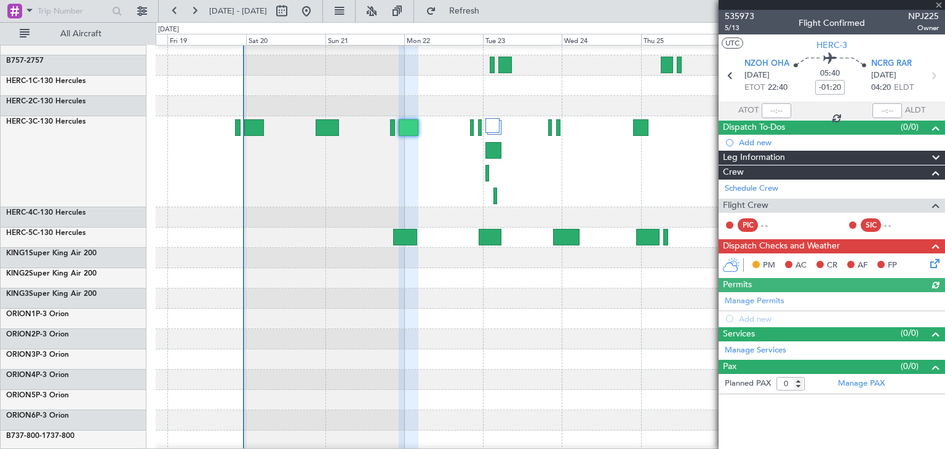
click at [940, 8] on div at bounding box center [832, 5] width 226 height 10
click at [940, 5] on span at bounding box center [939, 5] width 12 height 11
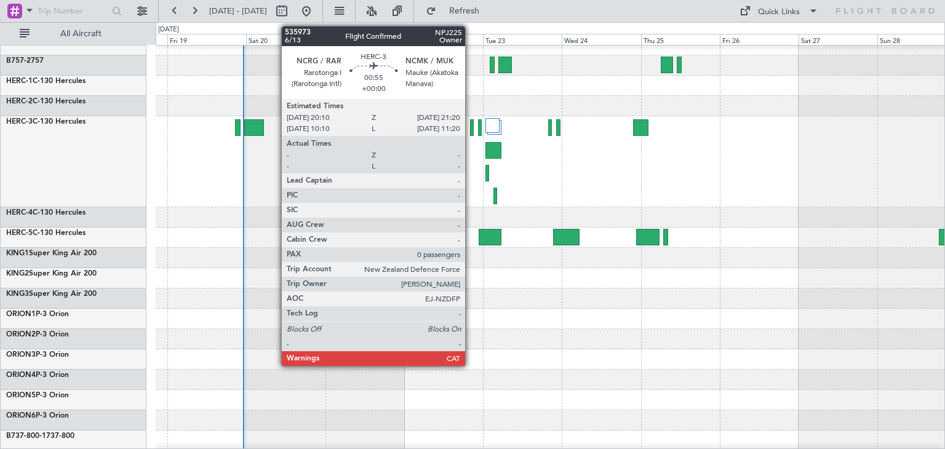
click at [471, 129] on div at bounding box center [472, 127] width 4 height 17
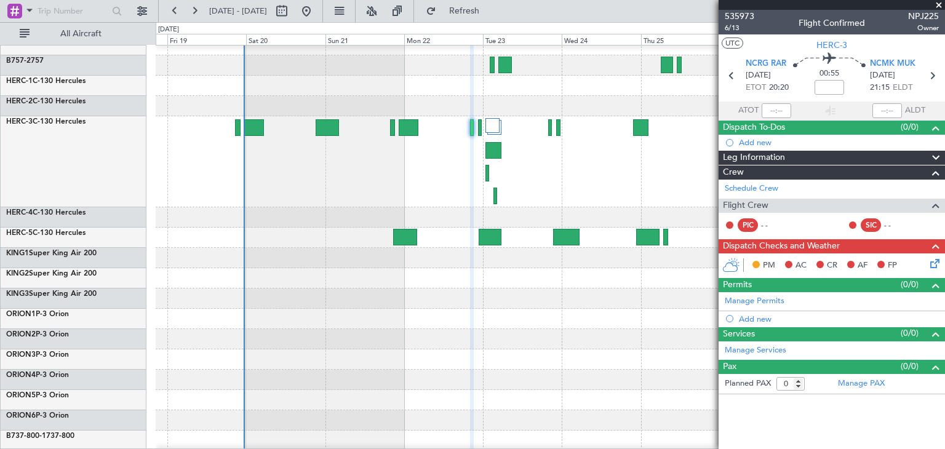
click at [941, 7] on span at bounding box center [939, 5] width 12 height 11
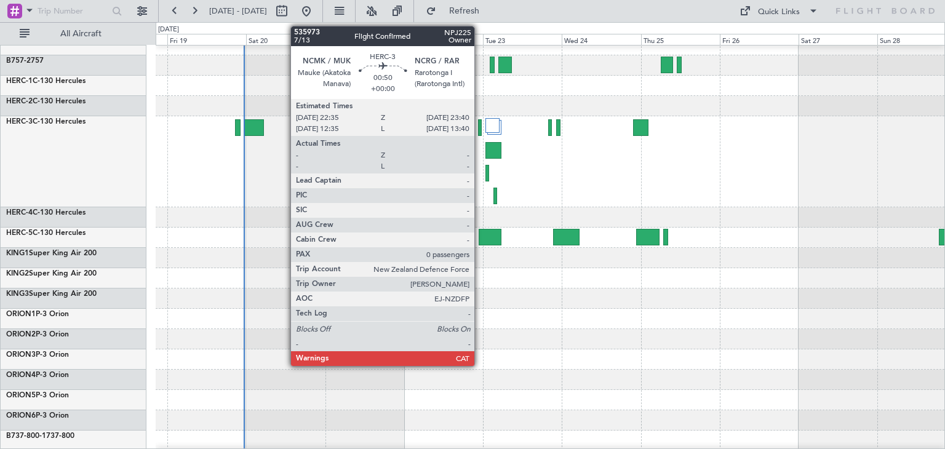
click at [480, 131] on div at bounding box center [480, 127] width 4 height 17
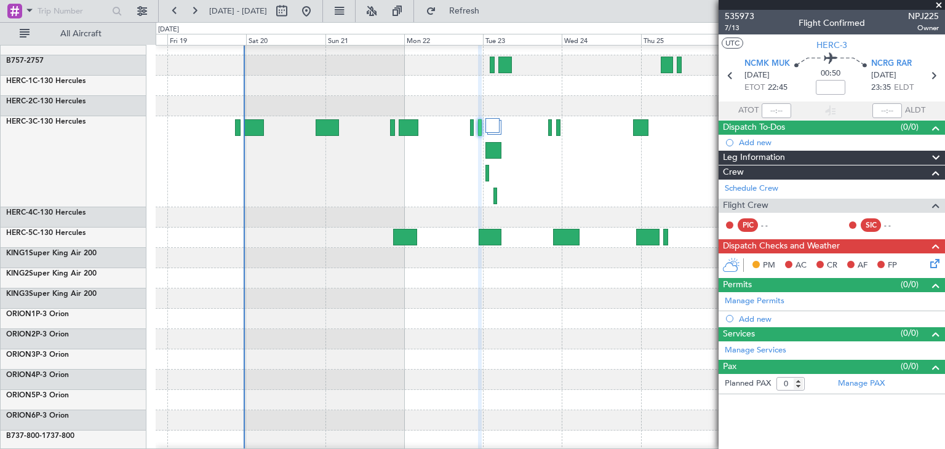
click at [937, 5] on span at bounding box center [939, 5] width 12 height 11
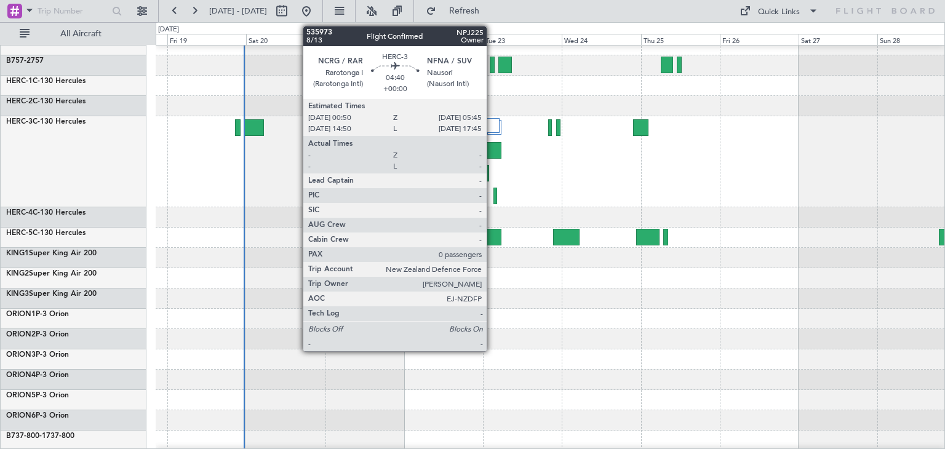
click at [492, 147] on div at bounding box center [493, 150] width 17 height 17
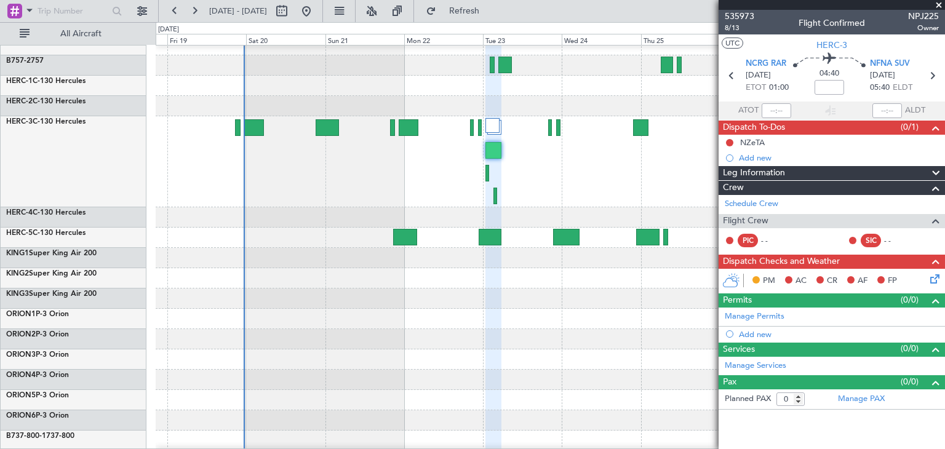
click at [940, 4] on span at bounding box center [939, 5] width 12 height 11
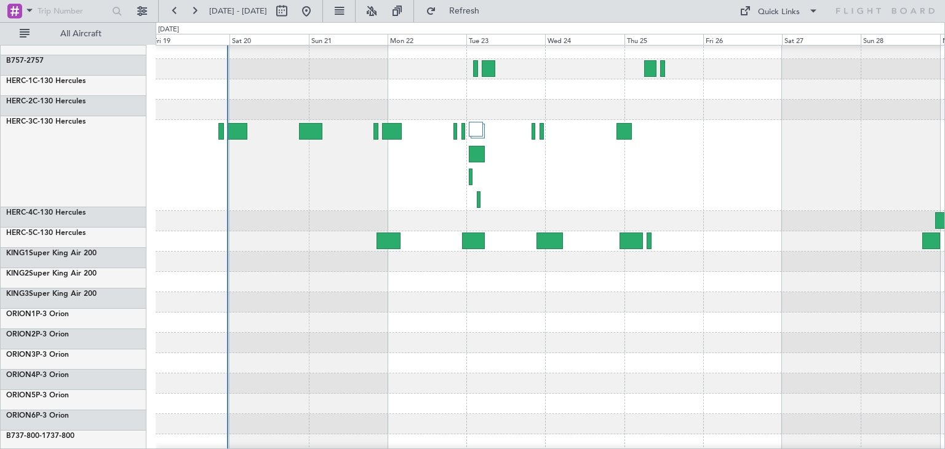
scroll to position [47, 0]
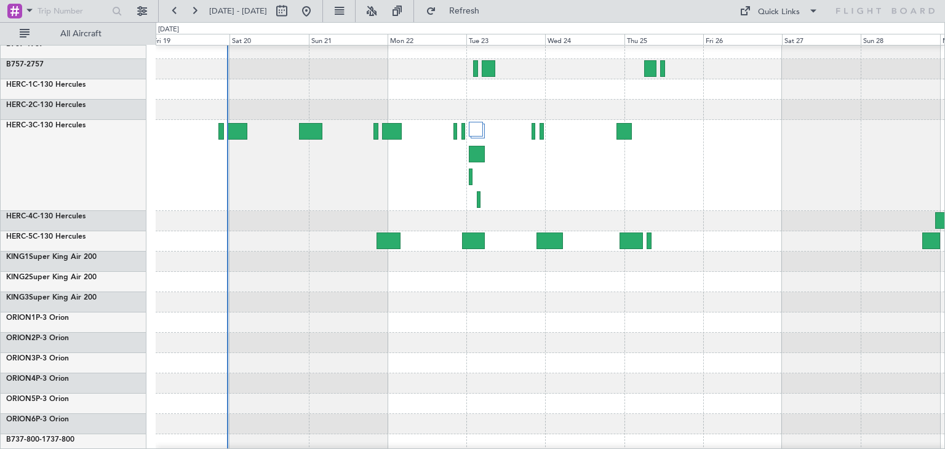
click at [682, 161] on div at bounding box center [550, 165] width 789 height 91
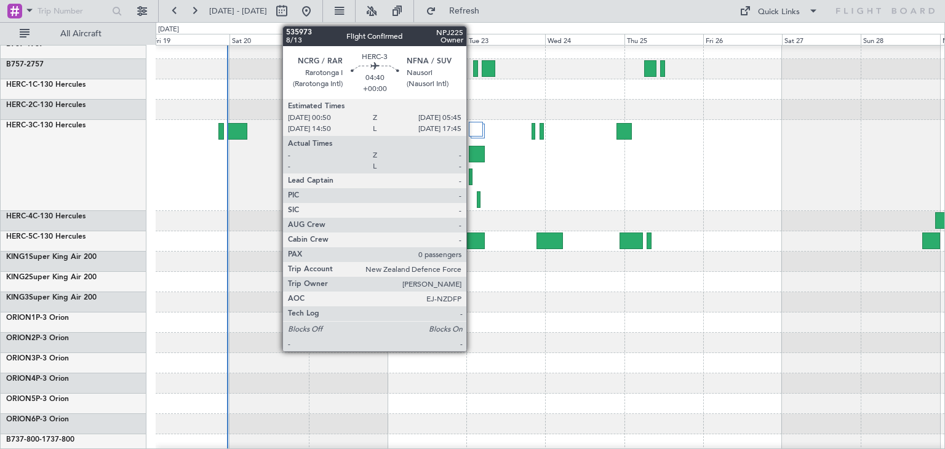
click at [472, 151] on div at bounding box center [477, 154] width 17 height 17
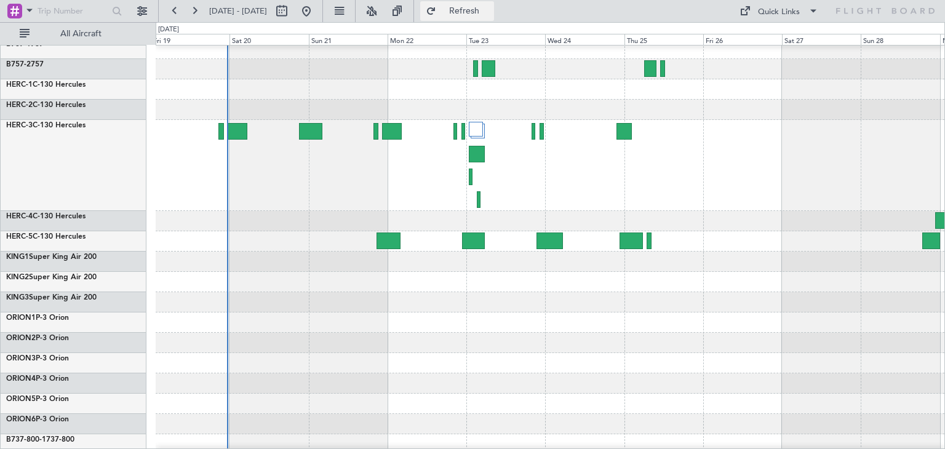
click at [485, 11] on span "Refresh" at bounding box center [465, 11] width 52 height 9
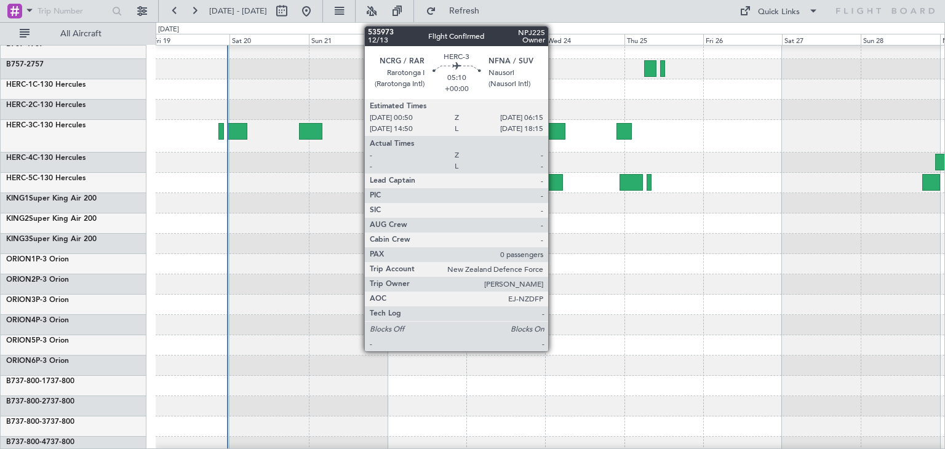
click at [554, 126] on div at bounding box center [557, 131] width 18 height 17
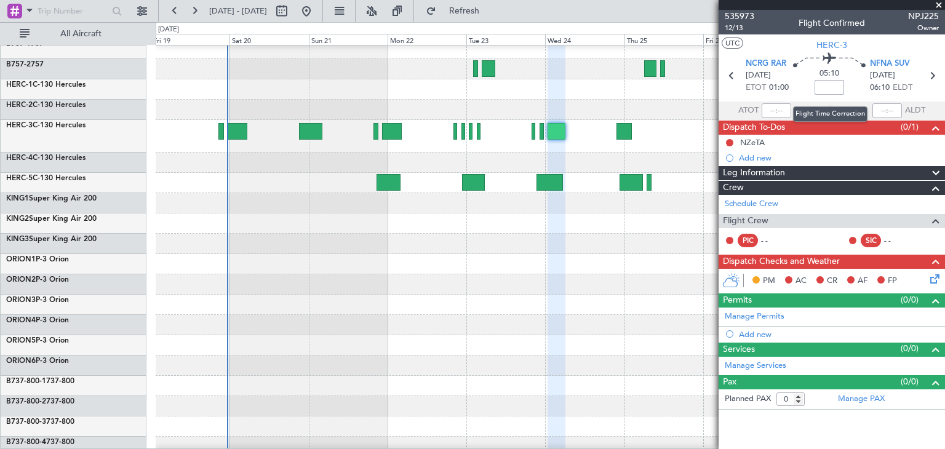
click at [828, 86] on input at bounding box center [830, 87] width 30 height 15
type input "-00:10"
click at [940, 3] on span at bounding box center [939, 5] width 12 height 11
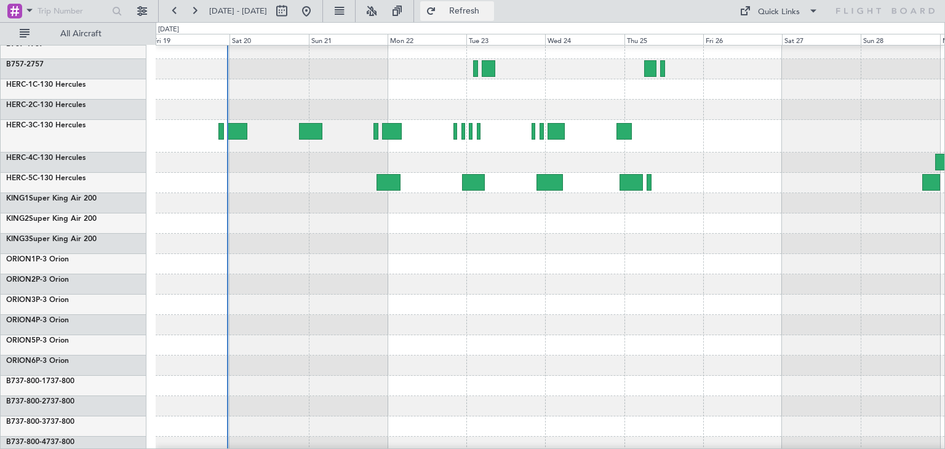
click at [490, 8] on span "Refresh" at bounding box center [465, 11] width 52 height 9
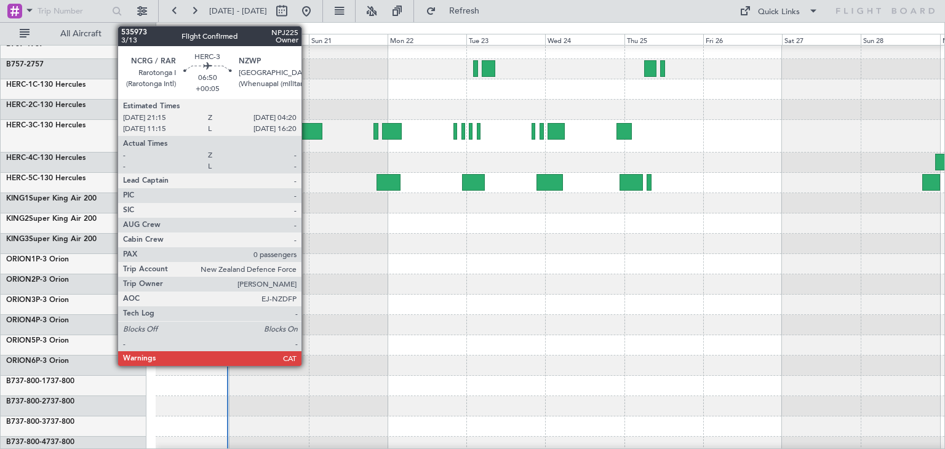
click at [307, 128] on div at bounding box center [310, 131] width 23 height 17
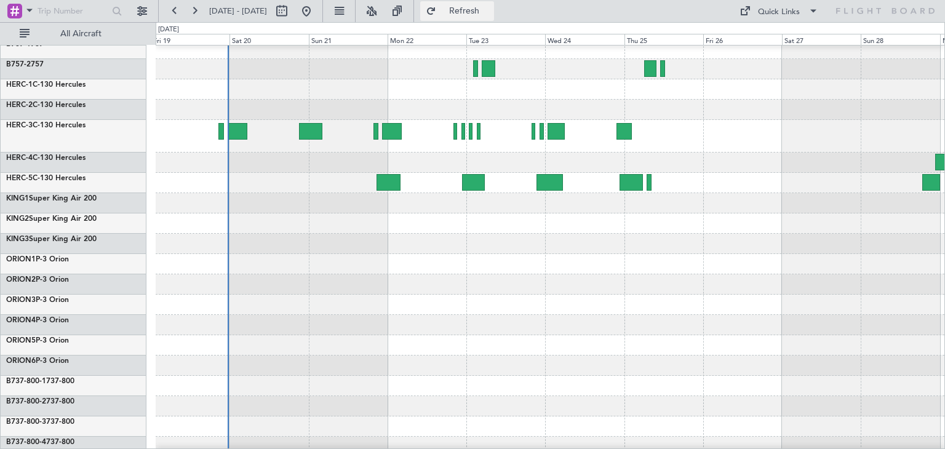
click at [490, 9] on span "Refresh" at bounding box center [465, 11] width 52 height 9
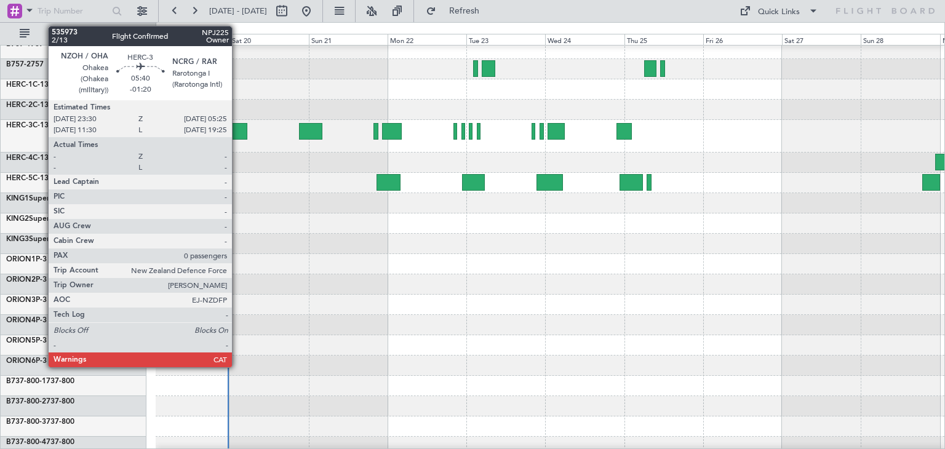
click at [238, 128] on div at bounding box center [238, 131] width 20 height 17
click at [236, 126] on div at bounding box center [238, 131] width 20 height 17
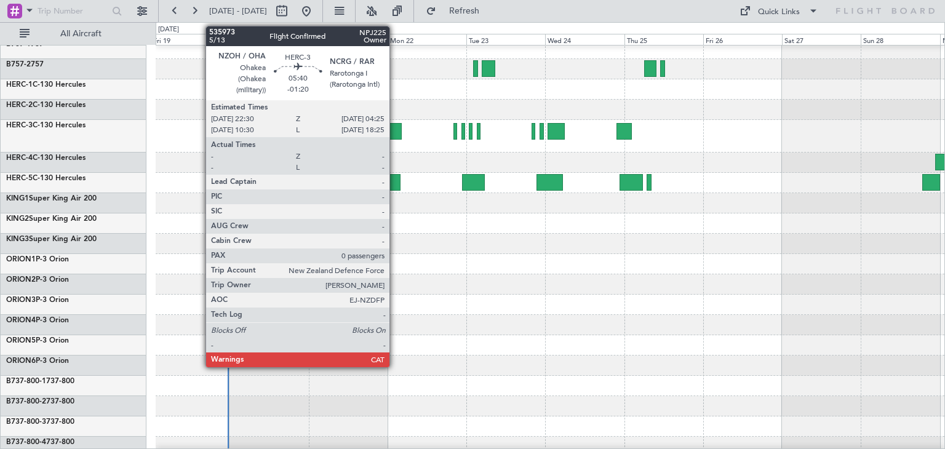
click at [395, 130] on div at bounding box center [392, 131] width 20 height 17
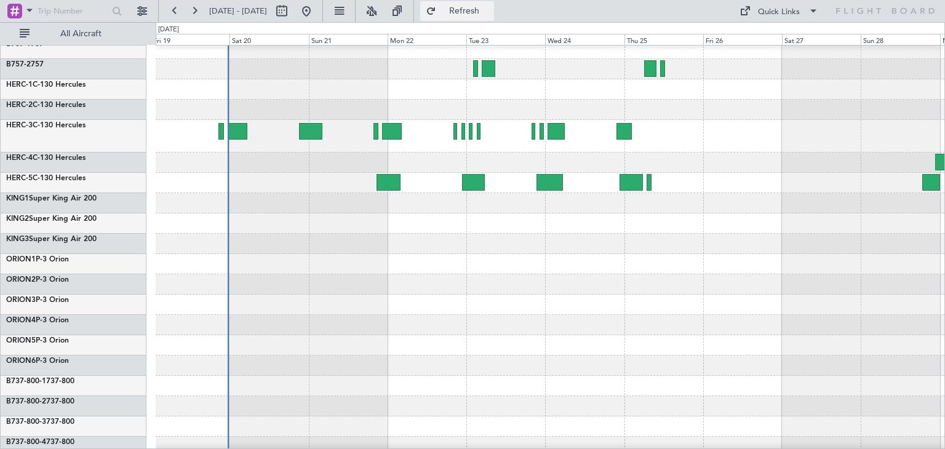
click at [490, 14] on span "Refresh" at bounding box center [465, 11] width 52 height 9
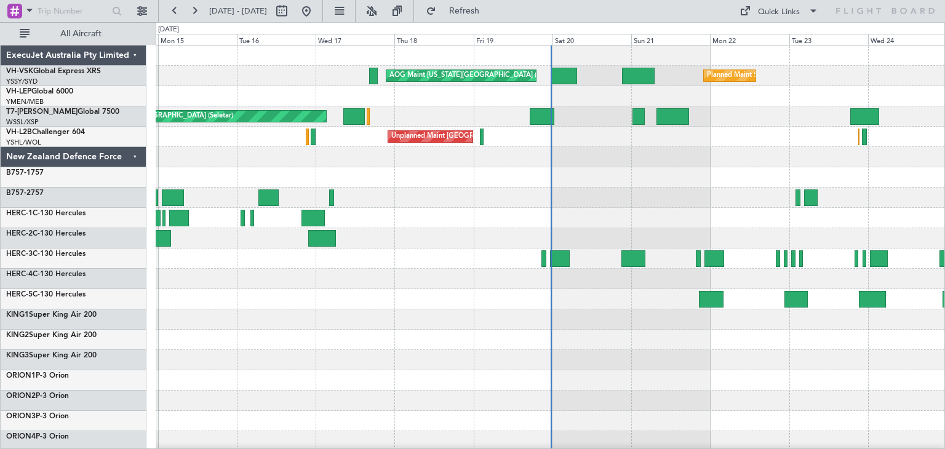
click at [134, 55] on div "ExecuJet Australia Pty Limited" at bounding box center [74, 56] width 146 height 20
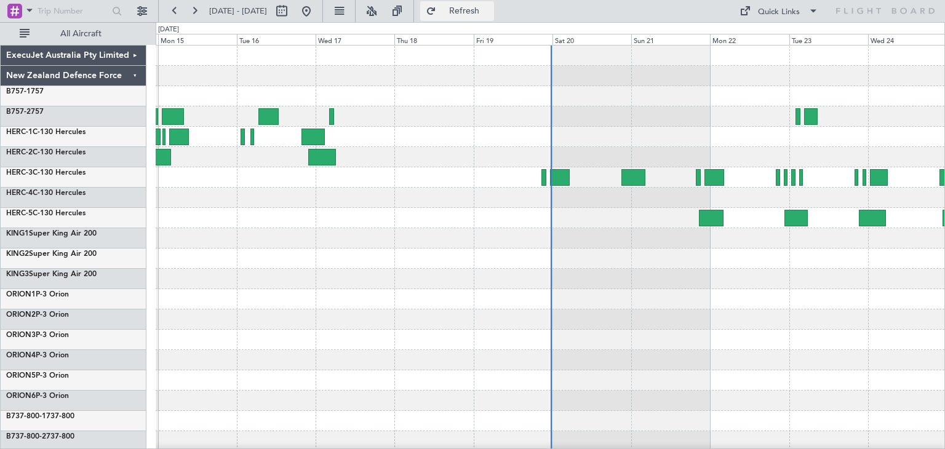
click at [482, 13] on span "Refresh" at bounding box center [465, 11] width 52 height 9
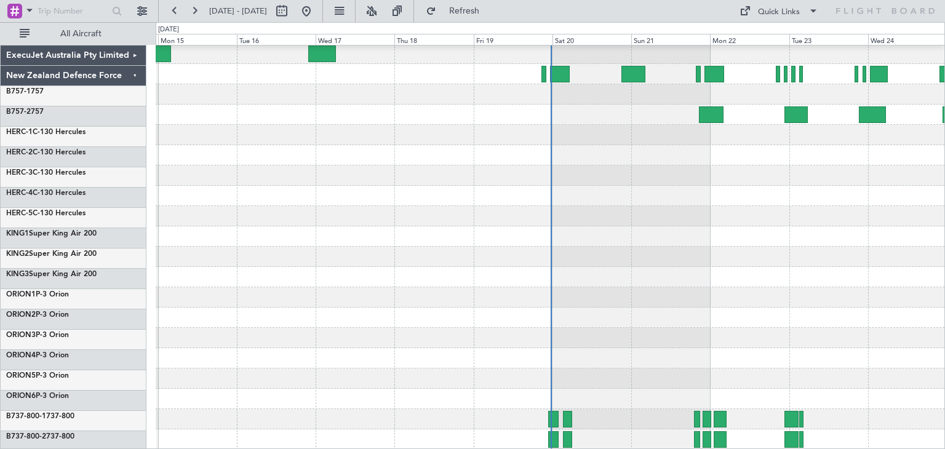
scroll to position [103, 0]
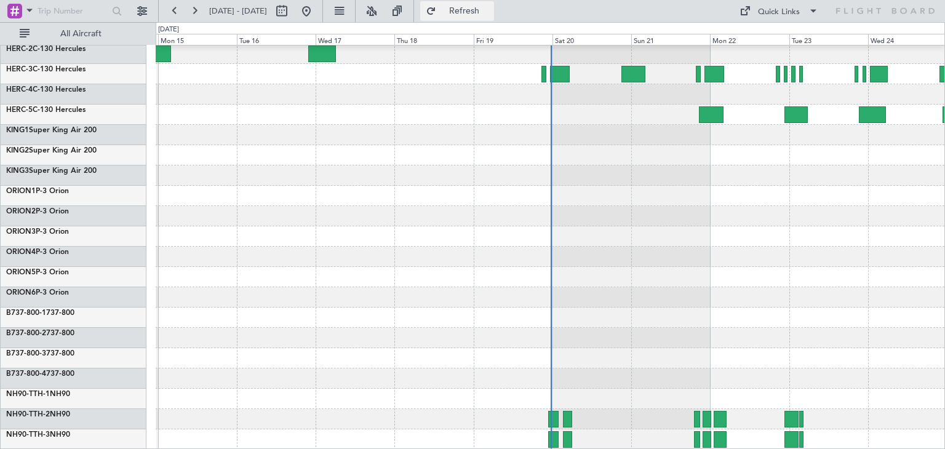
click at [490, 10] on span "Refresh" at bounding box center [465, 11] width 52 height 9
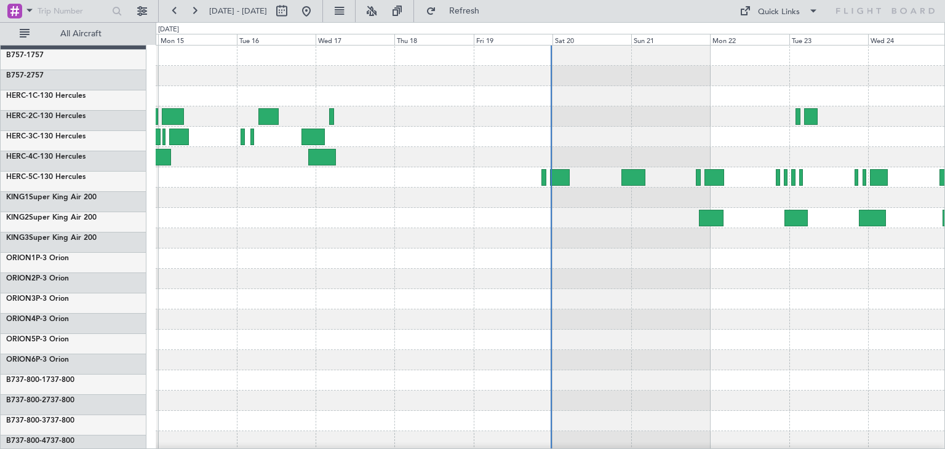
scroll to position [0, 0]
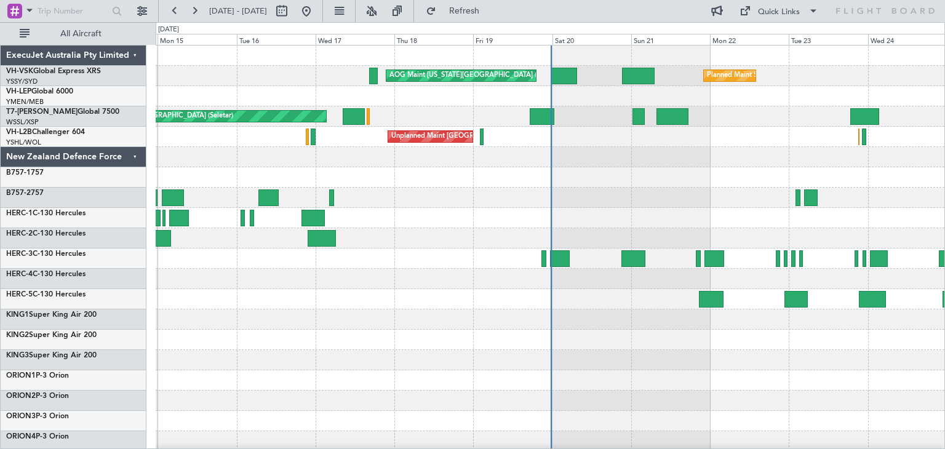
click at [135, 54] on div "ExecuJet Australia Pty Limited" at bounding box center [74, 56] width 146 height 20
